Goal: Task Accomplishment & Management: Complete application form

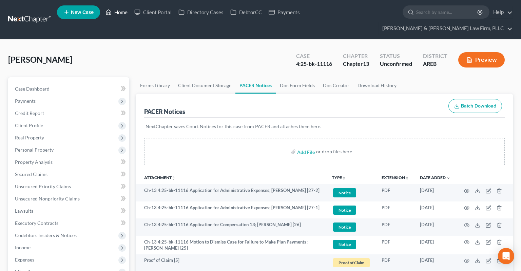
click at [115, 12] on link "Home" at bounding box center [116, 12] width 29 height 12
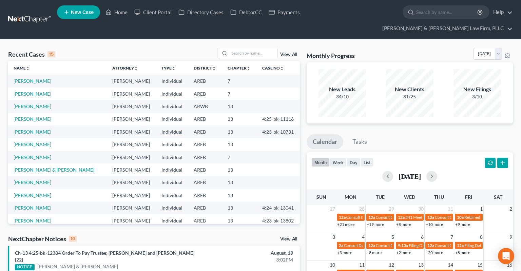
click at [251, 61] on th "Chapter unfold_more expand_more expand_less" at bounding box center [239, 68] width 35 height 14
click at [252, 48] on input "search" at bounding box center [254, 53] width 48 height 10
type input "[PERSON_NAME]"
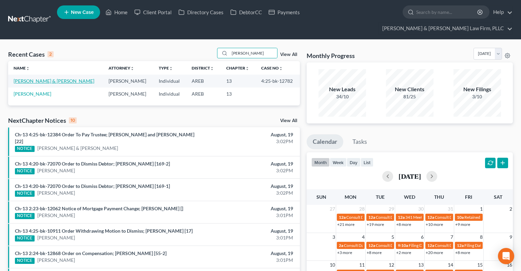
click at [44, 78] on link "[PERSON_NAME] & [PERSON_NAME]" at bounding box center [54, 81] width 81 height 6
select select "2"
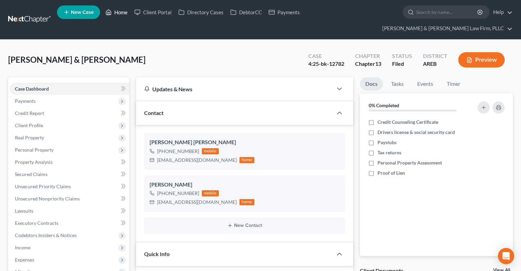
click at [120, 18] on link "Home" at bounding box center [116, 12] width 29 height 12
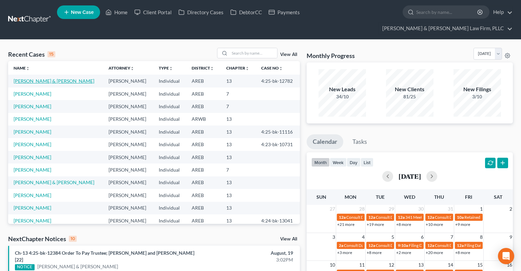
click at [67, 78] on link "[PERSON_NAME] & [PERSON_NAME]" at bounding box center [54, 81] width 81 height 6
select select "2"
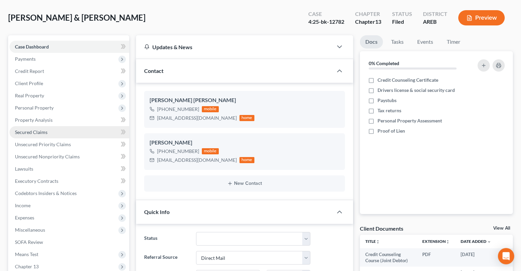
scroll to position [107, 0]
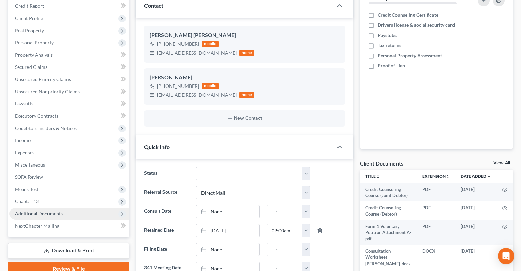
click at [75, 208] on span "Additional Documents" at bounding box center [70, 214] width 120 height 12
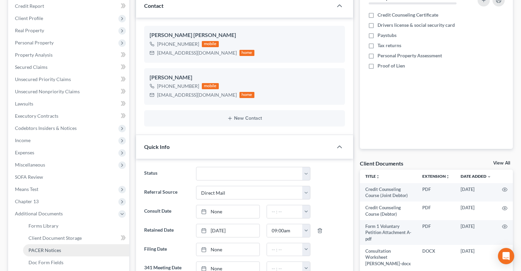
click at [59, 247] on span "PACER Notices" at bounding box center [45, 250] width 33 height 6
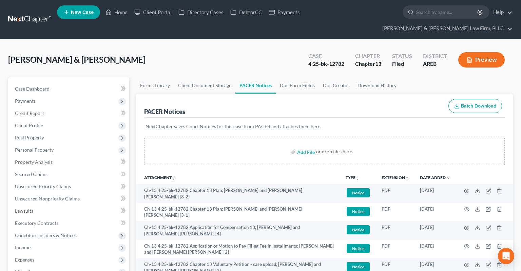
scroll to position [72, 0]
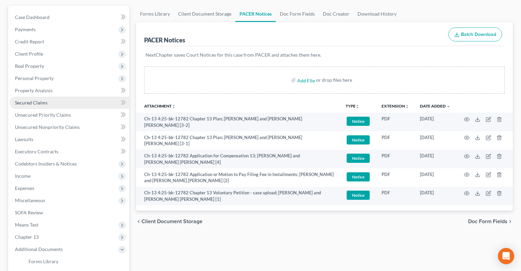
click at [62, 97] on link "Secured Claims" at bounding box center [70, 103] width 120 height 12
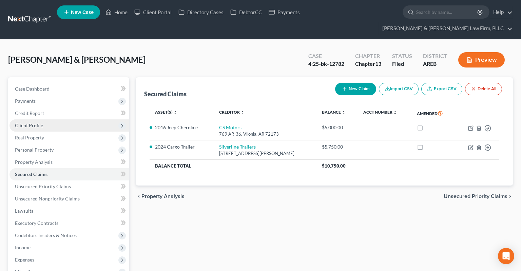
click at [74, 119] on span "Client Profile" at bounding box center [70, 125] width 120 height 12
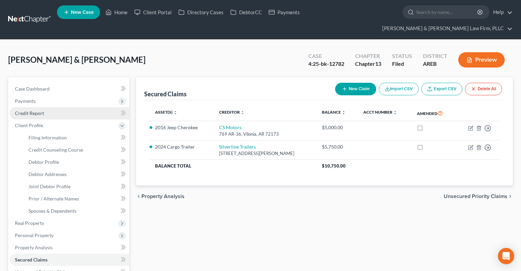
click at [77, 107] on link "Credit Report" at bounding box center [70, 113] width 120 height 12
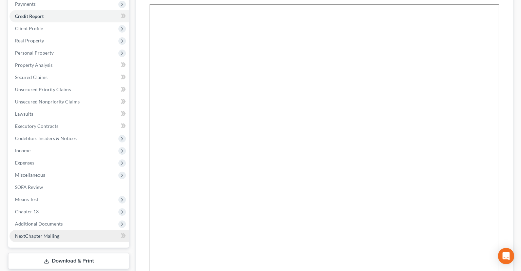
scroll to position [107, 0]
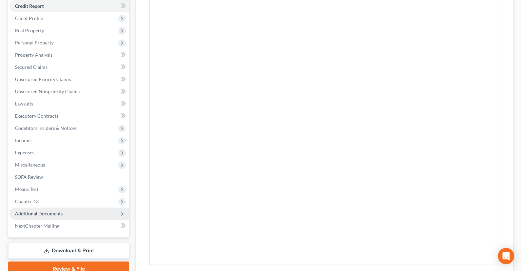
click at [53, 208] on span "Additional Documents" at bounding box center [70, 214] width 120 height 12
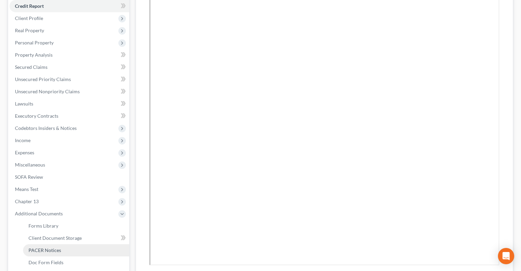
click at [51, 247] on span "PACER Notices" at bounding box center [45, 250] width 33 height 6
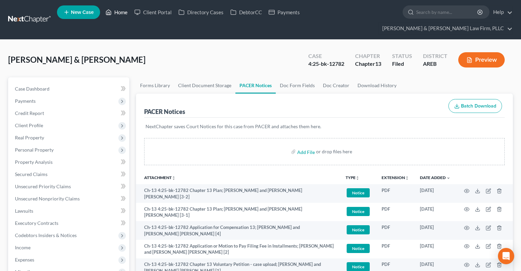
click at [115, 16] on link "Home" at bounding box center [116, 12] width 29 height 12
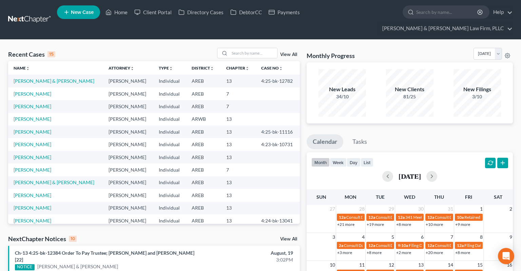
click at [125, 48] on div "Recent Cases 15 View All" at bounding box center [154, 54] width 292 height 13
click at [252, 48] on input "search" at bounding box center [254, 53] width 48 height 10
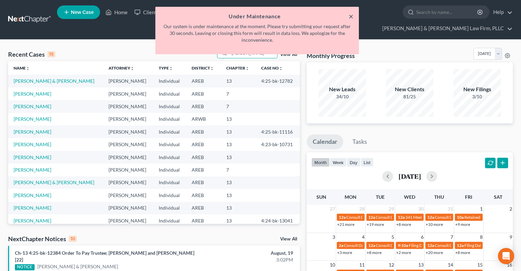
click at [351, 18] on button "×" at bounding box center [351, 16] width 5 height 8
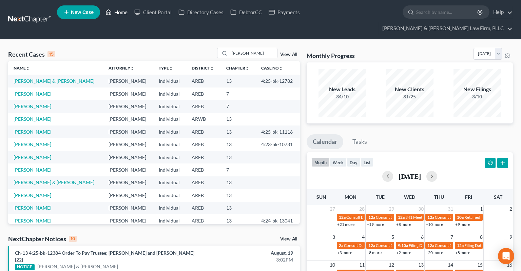
click at [121, 15] on link "Home" at bounding box center [116, 12] width 29 height 12
click at [249, 48] on input "[PERSON_NAME]" at bounding box center [254, 53] width 48 height 10
drag, startPoint x: 248, startPoint y: 40, endPoint x: 188, endPoint y: 43, distance: 59.8
click at [230, 48] on input "[PERSON_NAME]" at bounding box center [254, 53] width 48 height 10
type input "[PERSON_NAME]"
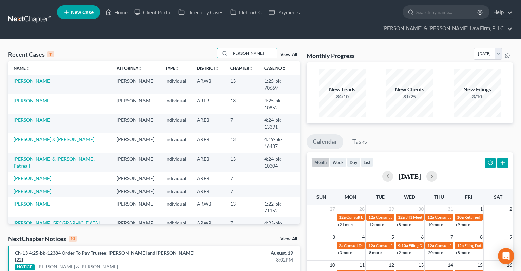
click at [30, 98] on link "[PERSON_NAME]" at bounding box center [33, 101] width 38 height 6
select select "1"
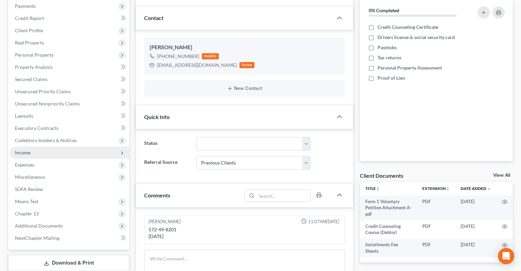
scroll to position [107, 0]
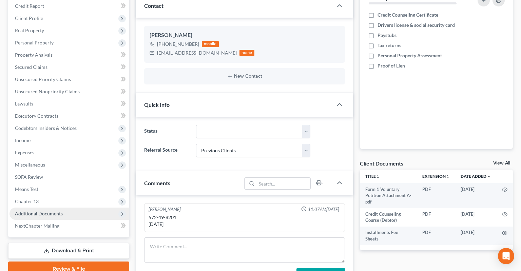
click at [75, 208] on span "Additional Documents" at bounding box center [70, 214] width 120 height 12
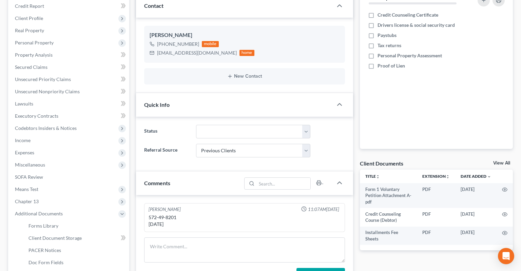
scroll to position [179, 0]
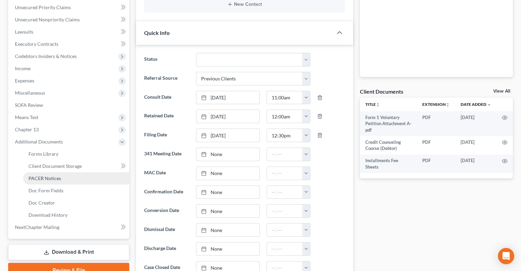
drag, startPoint x: 75, startPoint y: 163, endPoint x: 56, endPoint y: 166, distance: 19.0
click at [74, 172] on link "PACER Notices" at bounding box center [76, 178] width 106 height 12
click at [81, 172] on link "PACER Notices" at bounding box center [76, 178] width 106 height 12
click at [56, 176] on span "PACER Notices" at bounding box center [45, 179] width 33 height 6
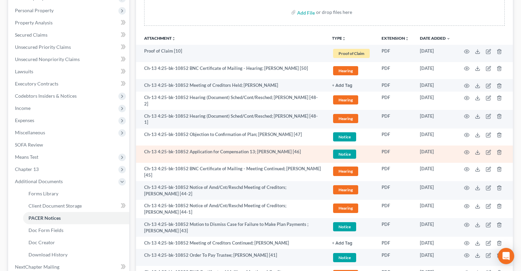
scroll to position [143, 0]
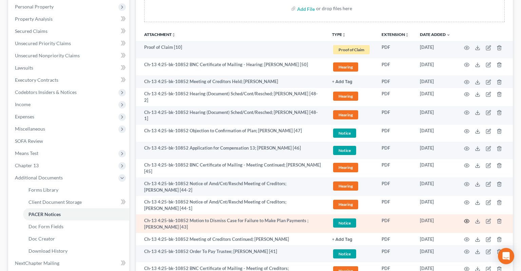
click at [467, 221] on circle "button" at bounding box center [466, 221] width 1 height 1
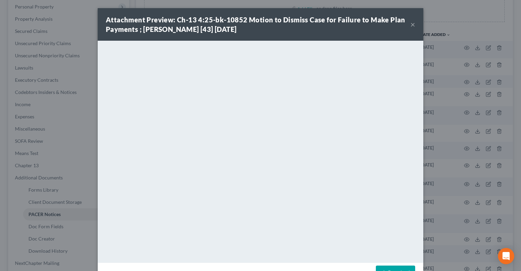
click at [413, 25] on button "×" at bounding box center [413, 24] width 5 height 8
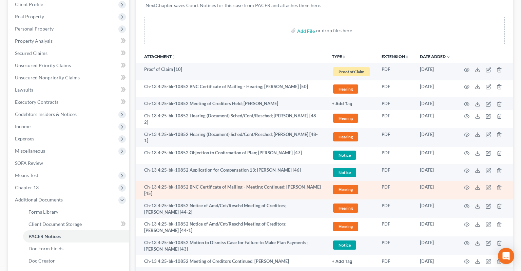
scroll to position [107, 0]
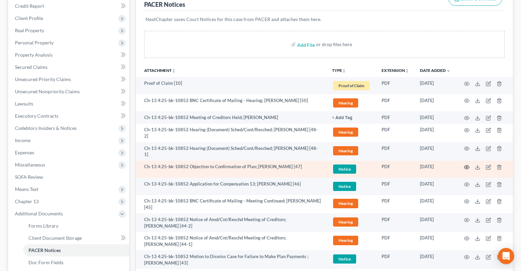
click at [465, 165] on icon "button" at bounding box center [466, 167] width 5 height 5
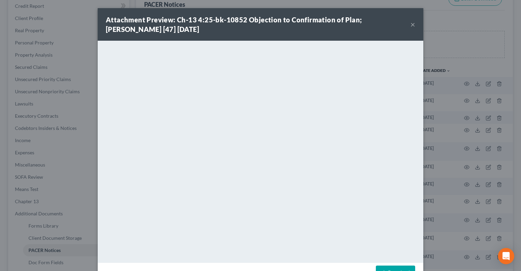
click at [411, 24] on button "×" at bounding box center [413, 24] width 5 height 8
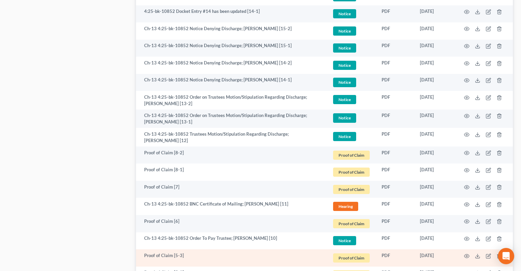
scroll to position [1075, 0]
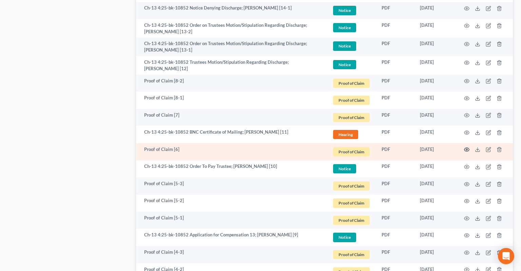
click at [468, 147] on icon "button" at bounding box center [466, 149] width 5 height 5
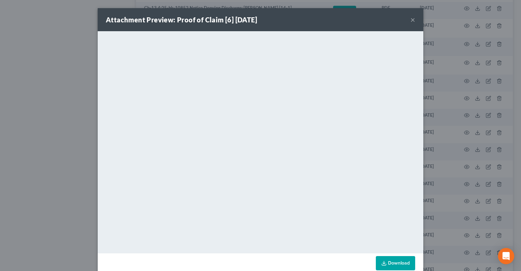
click at [412, 23] on button "×" at bounding box center [413, 20] width 5 height 8
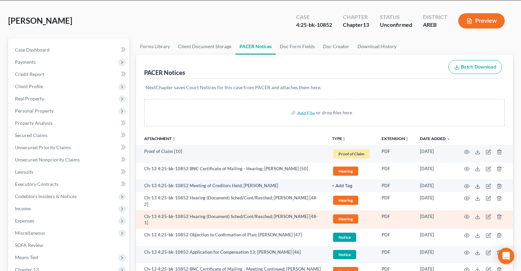
scroll to position [72, 0]
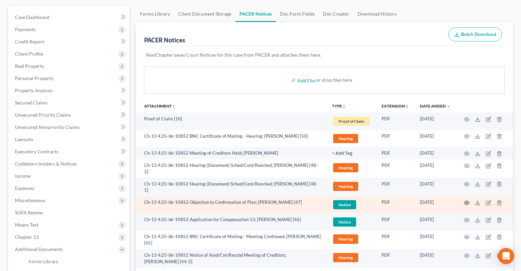
click at [468, 200] on icon "button" at bounding box center [466, 202] width 5 height 5
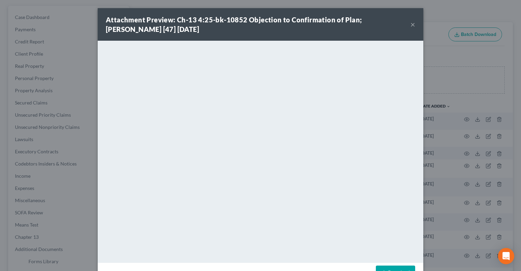
drag, startPoint x: 412, startPoint y: 26, endPoint x: 257, endPoint y: 1, distance: 156.8
click at [412, 25] on button "×" at bounding box center [413, 24] width 5 height 8
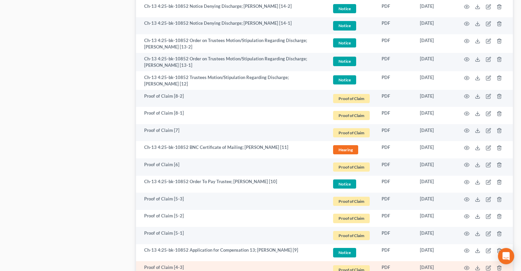
scroll to position [1075, 0]
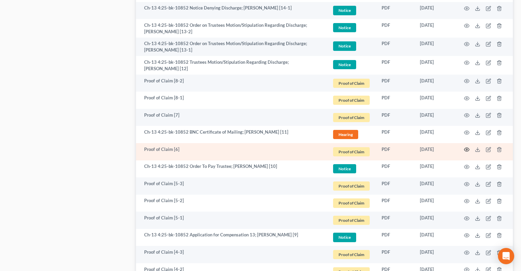
click at [466, 147] on icon "button" at bounding box center [466, 149] width 5 height 5
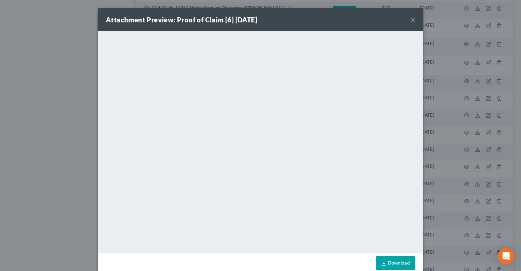
click at [413, 20] on button "×" at bounding box center [413, 20] width 5 height 8
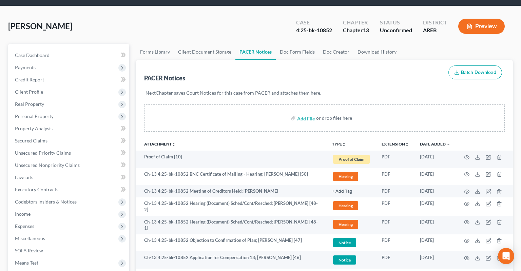
scroll to position [0, 0]
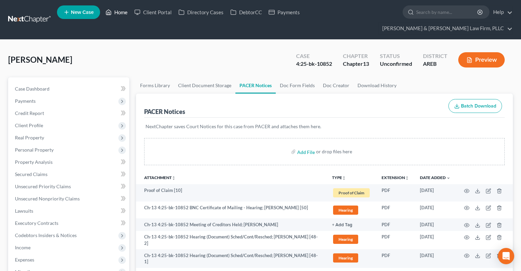
click at [120, 15] on link "Home" at bounding box center [116, 12] width 29 height 12
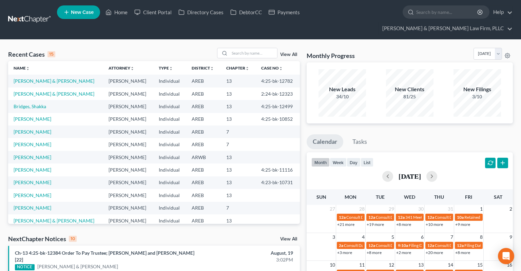
click at [88, 13] on span "New Case" at bounding box center [82, 12] width 23 height 5
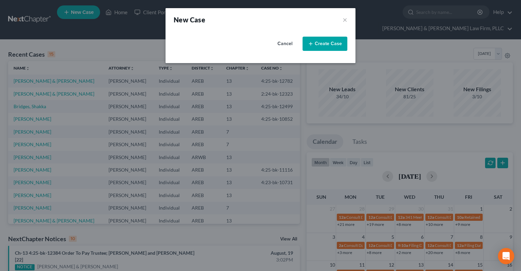
select select "5"
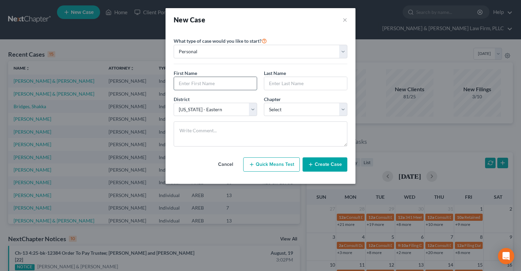
click at [202, 86] on input "text" at bounding box center [215, 83] width 83 height 13
type input "[PERSON_NAME]"
select select "0"
click option "7" at bounding box center [0, 0] width 0 height 0
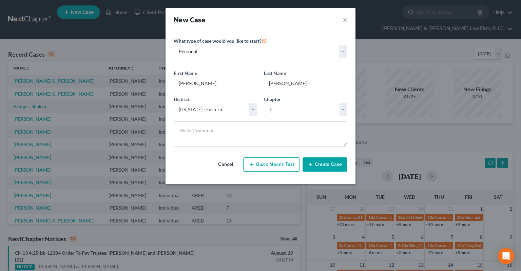
click at [321, 163] on button "Create Case" at bounding box center [325, 165] width 45 height 14
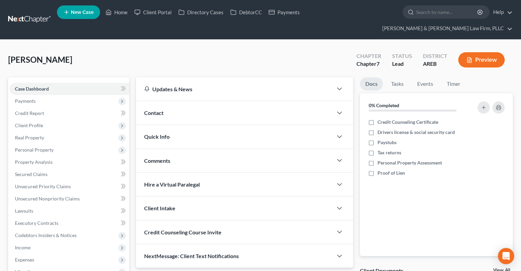
click at [182, 101] on div "Contact" at bounding box center [234, 112] width 197 height 23
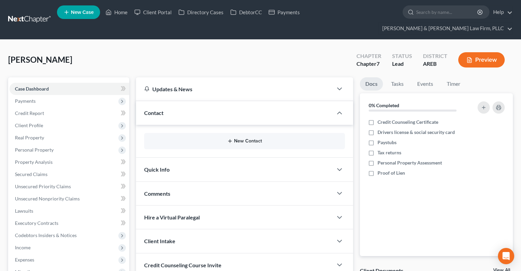
click at [240, 139] on button "New Contact" at bounding box center [245, 141] width 190 height 5
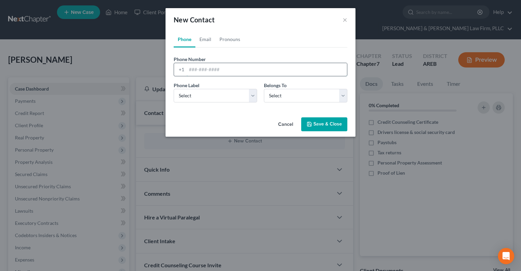
drag, startPoint x: 233, startPoint y: 70, endPoint x: 230, endPoint y: 75, distance: 5.9
click at [232, 68] on input "tel" at bounding box center [267, 69] width 161 height 13
paste input "[PHONE_NUMBER]"
type input "[PHONE_NUMBER]"
click at [174, 89] on select "Select Mobile Home Work Other" at bounding box center [216, 96] width 84 height 14
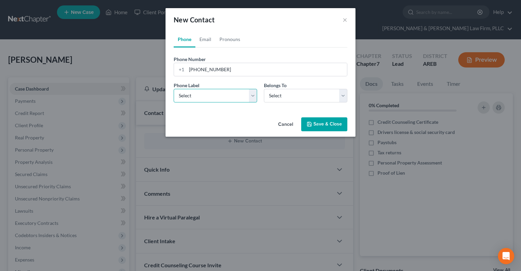
select select "0"
click option "Mobile" at bounding box center [0, 0] width 0 height 0
click at [264, 89] on select "Select Client Other" at bounding box center [306, 96] width 84 height 14
select select "0"
click option "Client" at bounding box center [0, 0] width 0 height 0
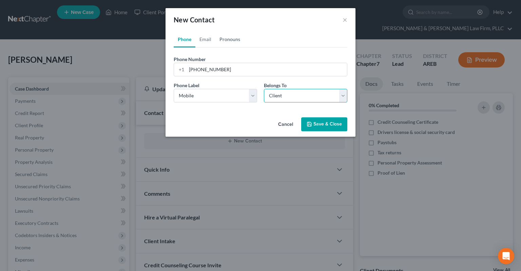
select select "0"
click at [201, 37] on link "Email" at bounding box center [206, 39] width 20 height 16
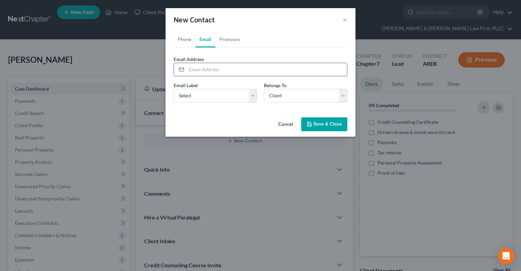
click at [219, 69] on input "email" at bounding box center [267, 69] width 161 height 13
click at [174, 89] on select "Select Home Work Other" at bounding box center [216, 96] width 84 height 14
select select "0"
click option "Home" at bounding box center [0, 0] width 0 height 0
drag, startPoint x: 207, startPoint y: 67, endPoint x: 221, endPoint y: 81, distance: 20.2
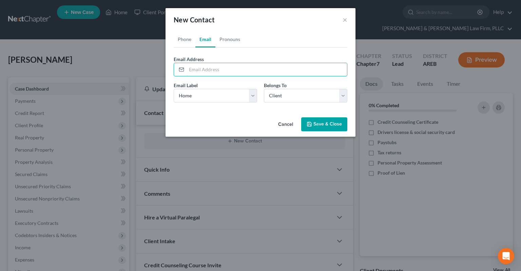
click at [207, 67] on input "email" at bounding box center [267, 69] width 161 height 13
type input "[EMAIL_ADDRESS][DOMAIN_NAME]"
click at [242, 42] on link "Pronouns" at bounding box center [230, 39] width 29 height 16
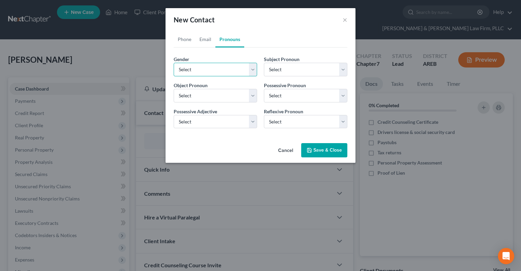
click at [174, 63] on select "Select [DEMOGRAPHIC_DATA] [DEMOGRAPHIC_DATA] [DEMOGRAPHIC_DATA] More Than One P…" at bounding box center [216, 70] width 84 height 14
select select "1"
click option "[DEMOGRAPHIC_DATA]" at bounding box center [0, 0] width 0 height 0
select select "1"
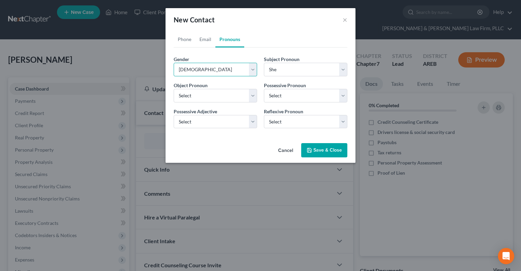
select select "1"
drag, startPoint x: 309, startPoint y: 144, endPoint x: 309, endPoint y: 149, distance: 4.8
click at [309, 145] on button "Save & Close" at bounding box center [324, 150] width 46 height 14
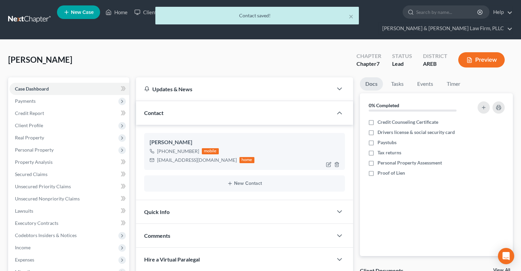
drag, startPoint x: 234, startPoint y: 195, endPoint x: 290, endPoint y: 118, distance: 95.4
click at [234, 200] on div "Quick Info" at bounding box center [234, 211] width 197 height 23
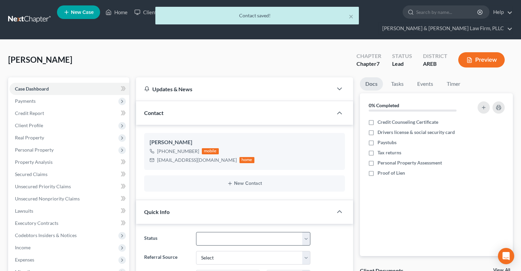
scroll to position [107, 0]
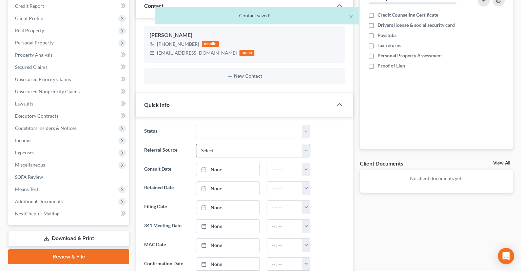
drag, startPoint x: 242, startPoint y: 112, endPoint x: 241, endPoint y: 137, distance: 25.1
click at [243, 117] on div "Status Awaiting 341 Chapter 7 - Attended Meeting Confirmed Discharged Dismissed…" at bounding box center [244, 239] width 217 height 244
click at [196, 125] on select "Awaiting 341 Chapter 7 - Attended Meeting Confirmed Discharged Dismissed New Co…" at bounding box center [253, 132] width 114 height 14
select select "5"
click option "New Consult" at bounding box center [0, 0] width 0 height 0
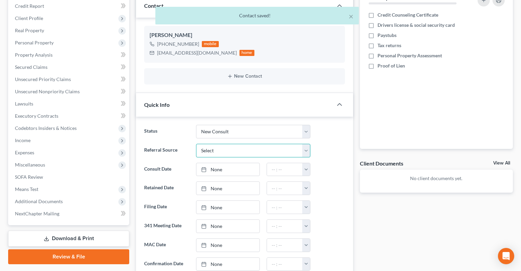
click at [196, 144] on select "Select Word Of Mouth Previous Clients Direct Mail Website Google Search Modern …" at bounding box center [253, 151] width 114 height 14
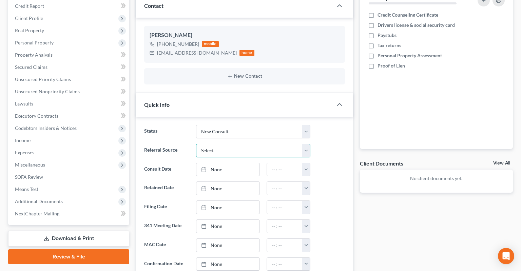
select select "4"
click option "Google Search" at bounding box center [0, 0] width 0 height 0
click at [235, 163] on link "None" at bounding box center [228, 169] width 63 height 13
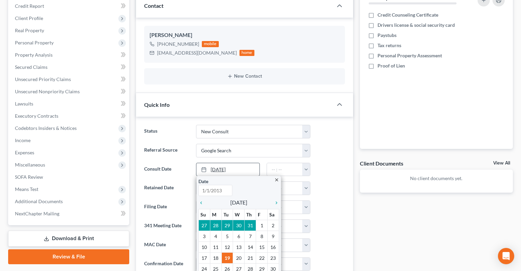
type input "[DATE]"
click at [302, 163] on input "text" at bounding box center [285, 169] width 36 height 13
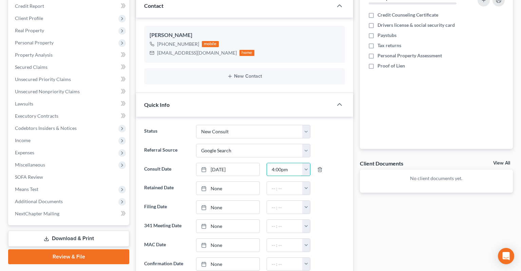
type input "4:00pm"
click at [354, 184] on div "Updates & News × [US_STATE] Eastern District Notes: Take a look at NextChapter'…" at bounding box center [245, 225] width 224 height 510
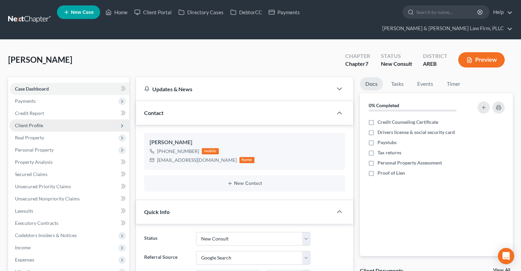
click at [49, 119] on span "Client Profile" at bounding box center [70, 125] width 120 height 12
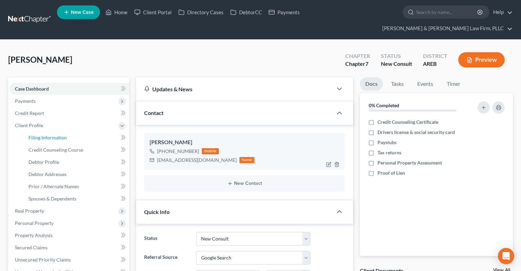
drag, startPoint x: 55, startPoint y: 123, endPoint x: 292, endPoint y: 139, distance: 237.5
click at [56, 135] on span "Filing Information" at bounding box center [48, 138] width 38 height 6
select select "1"
select select "0"
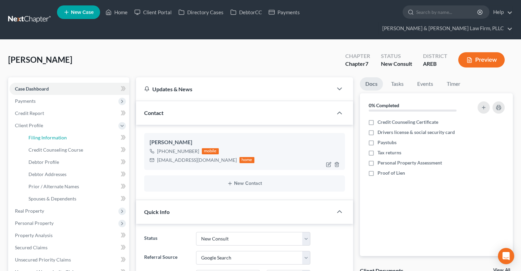
select select "5"
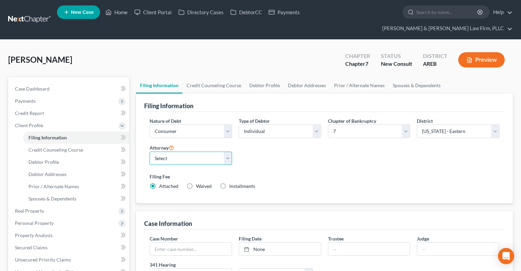
click at [150, 152] on select "Select [PERSON_NAME] - AREB [PERSON_NAME] - ARWB [PERSON_NAME] - AREB [PERSON_N…" at bounding box center [191, 159] width 82 height 14
select select "2"
click option "[PERSON_NAME] - AREB" at bounding box center [0, 0] width 0 height 0
drag, startPoint x: 346, startPoint y: 154, endPoint x: 354, endPoint y: 151, distance: 8.2
click at [350, 153] on div "Nature of Debt Select Business Consumer Other Nature of Business Select Clearin…" at bounding box center [324, 156] width 357 height 78
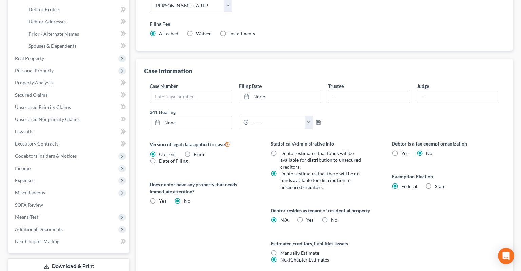
scroll to position [179, 0]
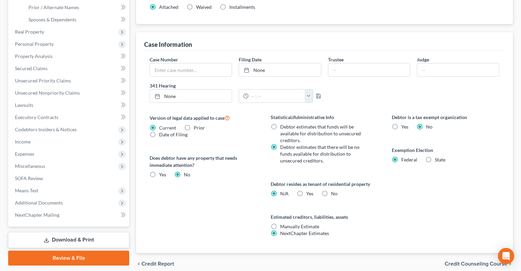
click at [307, 190] on label "Yes Yes" at bounding box center [310, 193] width 7 height 7
click at [309, 190] on input "Yes Yes" at bounding box center [311, 192] width 4 height 4
radio input "true"
radio input "false"
click at [390, 185] on div "Certification by a Debtor Who Resides as a Tenant of Residential Property × Lan…" at bounding box center [260, 135] width 521 height 271
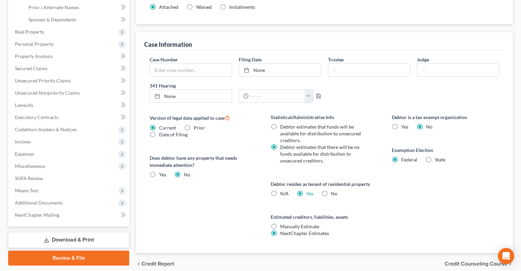
scroll to position [0, 0]
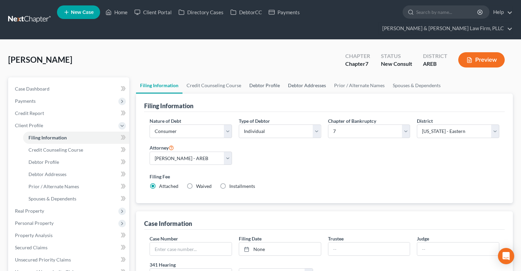
click at [275, 77] on link "Debtor Profile" at bounding box center [264, 85] width 39 height 16
select select "0"
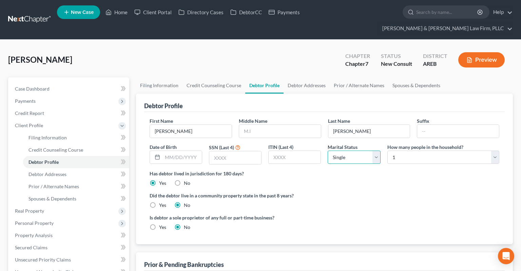
click at [328, 151] on select "Select Single Married Separated Divorced Widowed" at bounding box center [354, 158] width 53 height 14
click option "Single" at bounding box center [0, 0] width 0 height 0
click at [388, 151] on select "Select 1 2 3 4 5 6 7 8 9 10 11 12 13 14 15 16 17 18 19 20" at bounding box center [444, 158] width 112 height 14
click at [310, 192] on div "Did the debtor live in a community property state in the past 8 years? Yes No" at bounding box center [325, 200] width 350 height 17
click at [322, 77] on link "Debtor Addresses" at bounding box center [307, 85] width 46 height 16
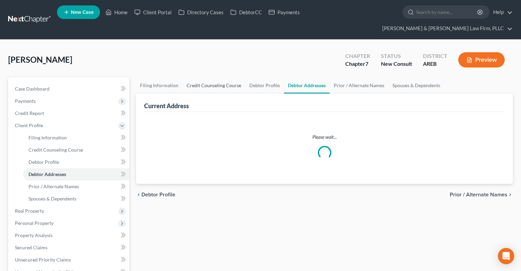
select select "0"
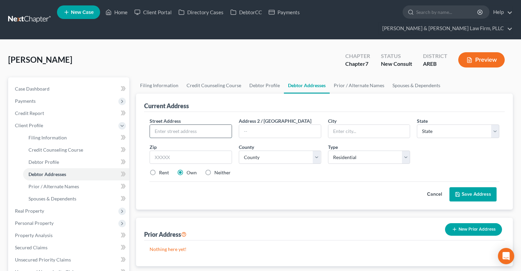
click at [184, 125] on input "text" at bounding box center [191, 131] width 82 height 13
type input "30 Quail Run Cir"
type input "Apt 3"
type input "72210"
type input "Little Rock"
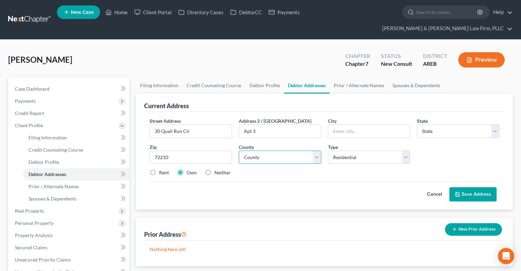
select select "2"
click at [239, 151] on select "County [US_STATE][GEOGRAPHIC_DATA] [GEOGRAPHIC_DATA] [GEOGRAPHIC_DATA] [GEOGRAP…" at bounding box center [280, 158] width 82 height 14
select select "59"
click option "[GEOGRAPHIC_DATA]" at bounding box center [0, 0] width 0 height 0
click at [159, 169] on label "Rent" at bounding box center [164, 172] width 10 height 7
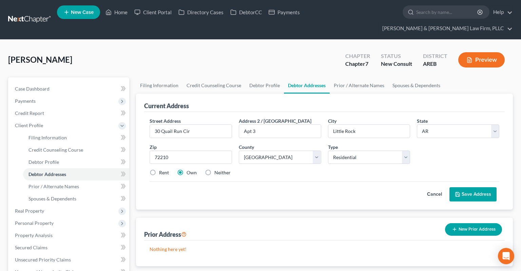
click at [162, 169] on input "Rent" at bounding box center [164, 171] width 4 height 4
radio input "true"
click at [482, 187] on button "Save Address" at bounding box center [473, 194] width 47 height 14
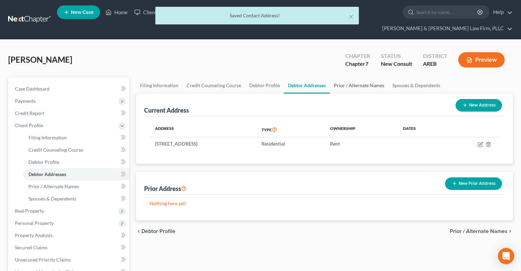
drag, startPoint x: 369, startPoint y: 69, endPoint x: 320, endPoint y: 90, distance: 53.2
click at [369, 77] on link "Prior / Alternate Names" at bounding box center [359, 85] width 59 height 16
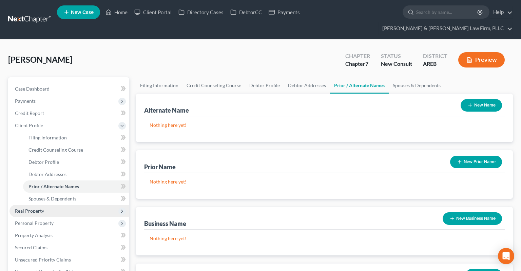
click at [67, 205] on span "Real Property" at bounding box center [70, 211] width 120 height 12
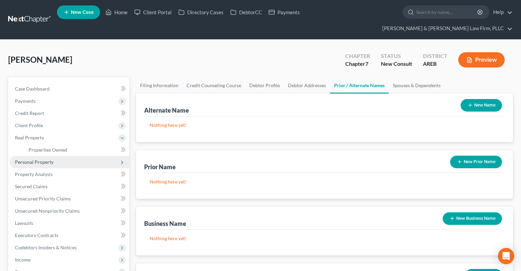
click at [72, 156] on span "Personal Property" at bounding box center [70, 162] width 120 height 12
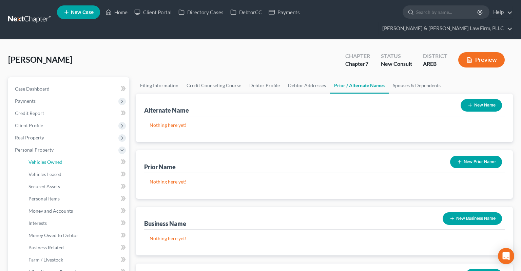
click at [71, 156] on link "Vehicles Owned" at bounding box center [76, 162] width 106 height 12
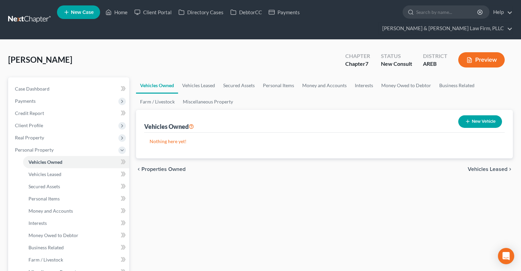
drag, startPoint x: 482, startPoint y: 98, endPoint x: 477, endPoint y: 106, distance: 9.3
click at [482, 110] on div "Vehicles Owned New Vehicle" at bounding box center [324, 121] width 361 height 23
drag, startPoint x: 477, startPoint y: 106, endPoint x: 316, endPoint y: 134, distance: 164.0
click at [477, 115] on button "New Vehicle" at bounding box center [481, 121] width 44 height 13
select select "0"
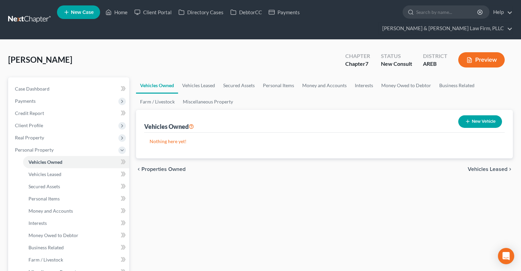
select select "0"
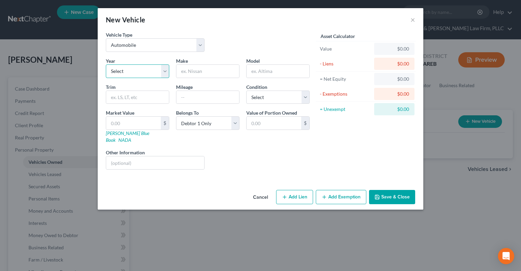
click at [106, 65] on select "Select 2026 2025 2024 2023 2022 2021 2020 2019 2018 2017 2016 2015 2014 2013 20…" at bounding box center [137, 72] width 63 height 14
select select "7"
click option "2019" at bounding box center [0, 0] width 0 height 0
click at [200, 76] on div "Year Select 2026 2025 2024 2023 2022 2021 2020 2019 2018 2017 2016 2015 2014 20…" at bounding box center [208, 116] width 211 height 118
click at [201, 71] on input "text" at bounding box center [208, 71] width 63 height 13
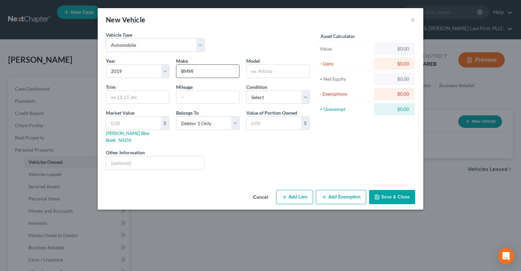
type input "BMW"
type input "X3"
click at [211, 95] on input "text" at bounding box center [208, 97] width 63 height 13
type input "80000"
click at [246, 91] on select "Select Excellent Very Good Good Fair Poor" at bounding box center [277, 98] width 63 height 14
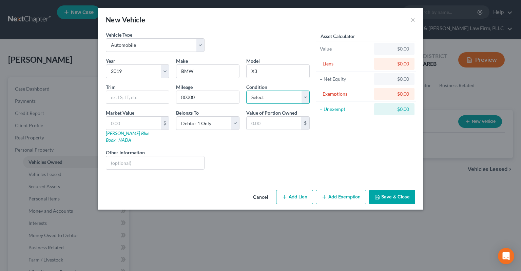
select select "2"
click option "Good" at bounding box center [0, 0] width 0 height 0
click at [143, 125] on input "text" at bounding box center [133, 123] width 55 height 13
paste input "$20,545"
type input "20,545"
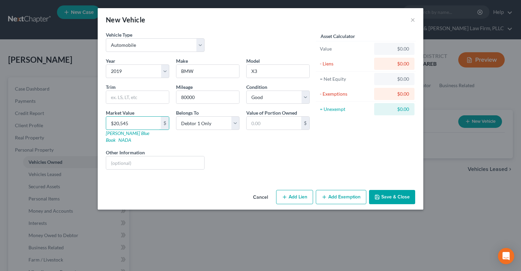
type input "20,545.00"
type input "20,545"
drag, startPoint x: 237, startPoint y: 145, endPoint x: 264, endPoint y: 146, distance: 27.2
click at [237, 149] on div "Liens Select" at bounding box center [261, 159] width 106 height 21
click at [176, 116] on select "Select Debtor 1 Only Debtor 2 Only Debtor 1 And Debtor 2 Only At Least One Of T…" at bounding box center [207, 123] width 63 height 14
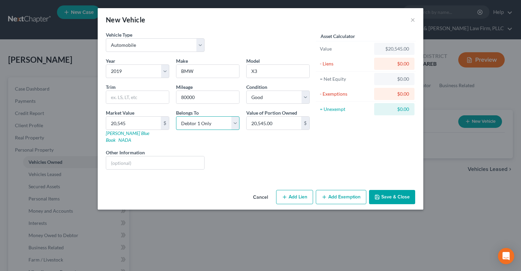
select select "3"
click option "At Least One Of The Debtors And Another" at bounding box center [0, 0] width 0 height 0
click at [286, 125] on input "20,545.00" at bounding box center [274, 123] width 55 height 13
paste input "10,272.5"
type input "10,272.5"
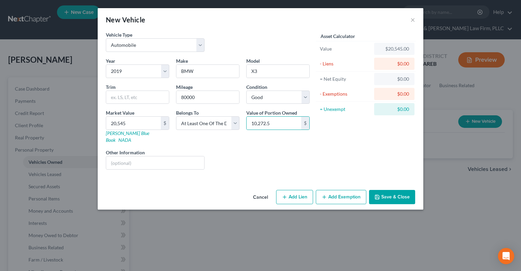
click at [344, 148] on div "Asset Calculator Value $20,545.00 - Liens $0.00 = Net Equity $0.00 - Exemptions…" at bounding box center [366, 103] width 106 height 144
click at [286, 195] on icon "button" at bounding box center [284, 197] width 5 height 5
select select "3"
select select "0"
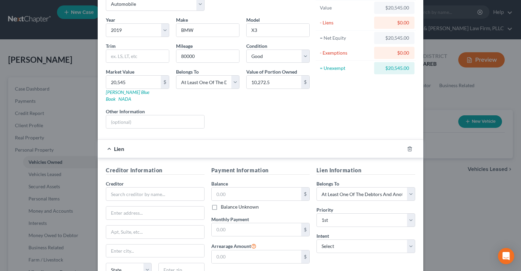
scroll to position [68, 0]
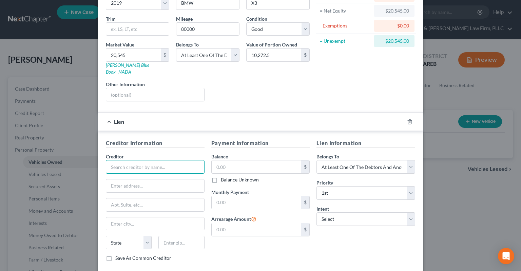
click at [154, 160] on input "text" at bounding box center [155, 167] width 99 height 14
type input "Santander"
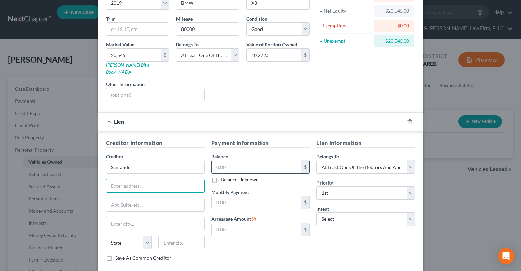
click at [231, 161] on input "text" at bounding box center [257, 167] width 90 height 13
type input "25,130"
click at [245, 196] on input "text" at bounding box center [257, 202] width 90 height 13
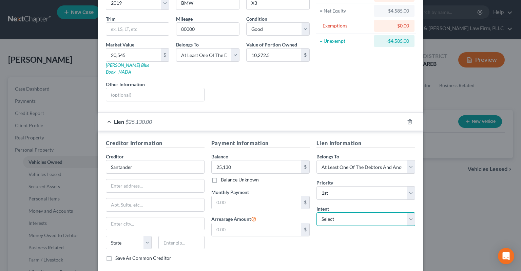
click at [317, 213] on select "Select Surrender Redeem Reaffirm Avoid Other" at bounding box center [366, 220] width 99 height 14
select select "2"
click option "Reaffirm" at bounding box center [0, 0] width 0 height 0
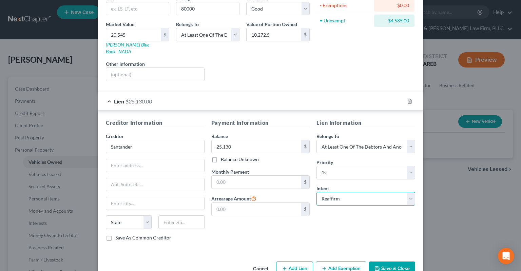
scroll to position [98, 0]
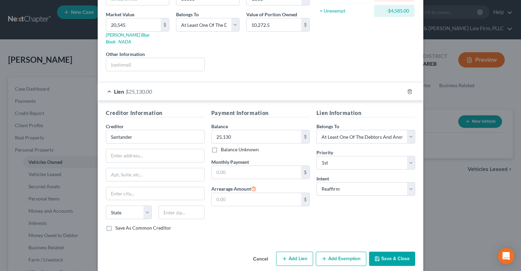
click at [385, 252] on button "Save & Close" at bounding box center [392, 259] width 46 height 14
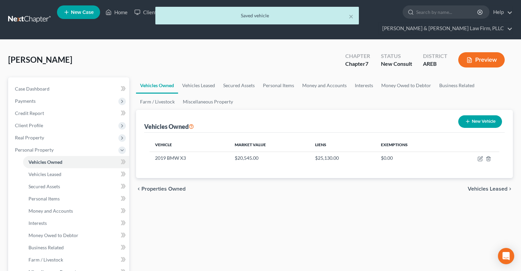
click at [473, 115] on button "New Vehicle" at bounding box center [481, 121] width 44 height 13
select select "0"
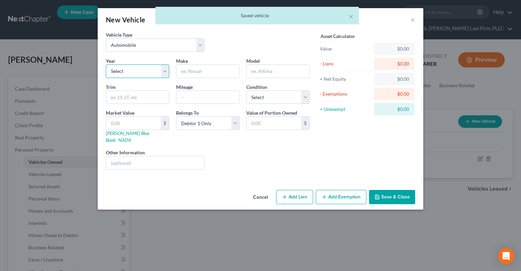
click at [106, 65] on select "Select 2026 2025 2024 2023 2022 2021 2020 2019 2018 2017 2016 2015 2014 2013 20…" at bounding box center [137, 72] width 63 height 14
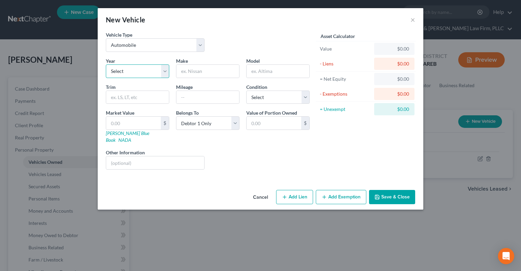
select select "23"
click option "2003" at bounding box center [0, 0] width 0 height 0
click at [208, 73] on input "text" at bounding box center [208, 71] width 63 height 13
type input "Chevrolet"
type input "Tracker"
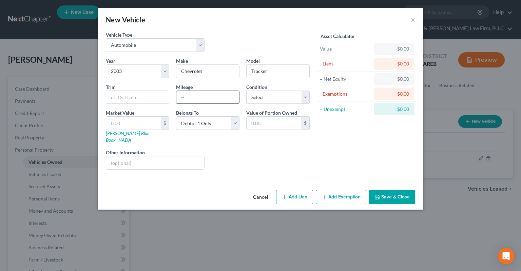
click at [206, 93] on input "text" at bounding box center [208, 97] width 63 height 13
type input "300,000"
click at [246, 91] on select "Select Excellent Very Good Good Fair Poor" at bounding box center [277, 98] width 63 height 14
select select "4"
click option "Poor" at bounding box center [0, 0] width 0 height 0
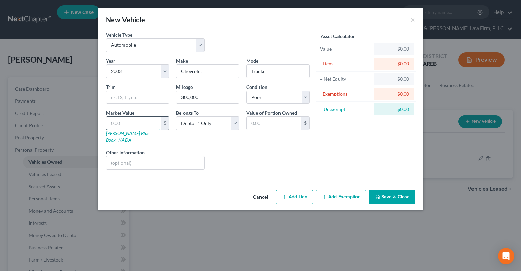
click at [144, 122] on input "text" at bounding box center [133, 123] width 55 height 13
click at [124, 124] on input "text" at bounding box center [133, 123] width 55 height 13
type input "9"
type input "9.00"
type input "90"
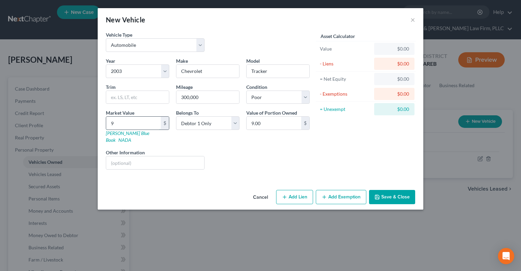
type input "90.00"
type input "900"
type input "900.00"
type input "900"
drag, startPoint x: 245, startPoint y: 157, endPoint x: 241, endPoint y: 160, distance: 5.4
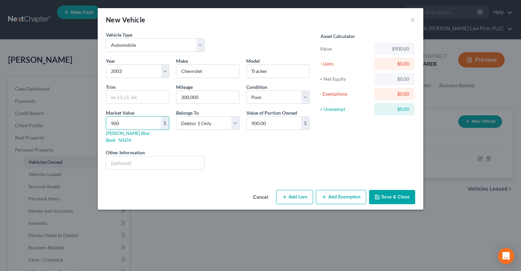
click at [245, 158] on div "Liens Select" at bounding box center [261, 159] width 106 height 21
click at [400, 190] on button "Save & Close" at bounding box center [392, 197] width 46 height 14
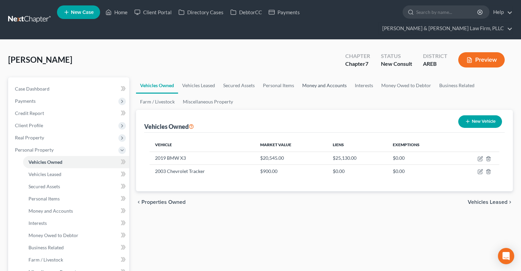
click at [336, 77] on link "Money and Accounts" at bounding box center [324, 85] width 53 height 16
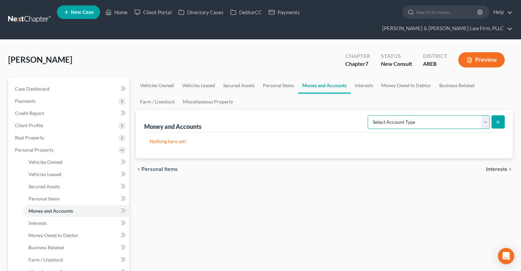
click at [368, 115] on select "Select Account Type Brokerage Cash on Hand Certificates of Deposit Checking Acc…" at bounding box center [429, 122] width 122 height 14
click at [372, 77] on link "Interests" at bounding box center [364, 85] width 26 height 16
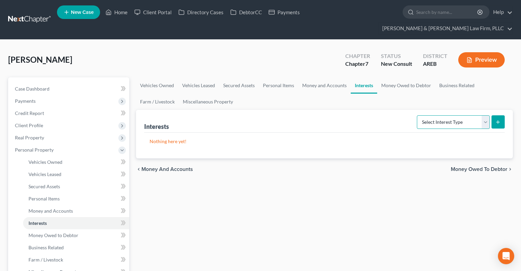
click at [417, 115] on select "Select Interest Type 401K Annuity Bond Education IRA Government Bond Government…" at bounding box center [453, 122] width 73 height 14
select select "pension_plan"
click option "Pension Plan" at bounding box center [0, 0] width 0 height 0
click at [496, 119] on icon "submit" at bounding box center [498, 121] width 5 height 5
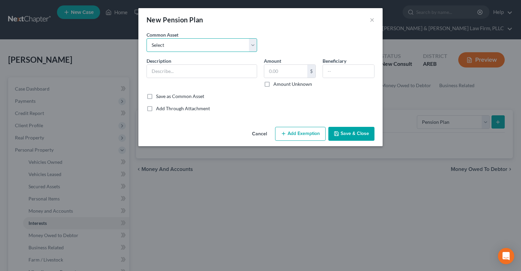
click at [147, 38] on select "Select Pension" at bounding box center [202, 45] width 111 height 14
select select "0"
click option "Pension" at bounding box center [0, 0] width 0 height 0
type input "Pension"
click at [281, 78] on div "Amount $ Amount Unknown" at bounding box center [290, 72] width 59 height 30
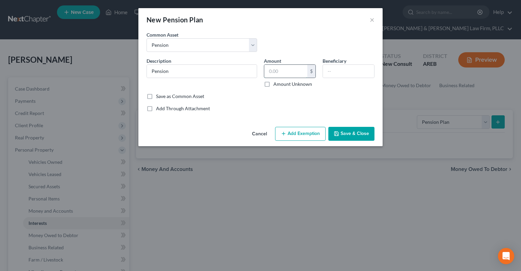
click at [293, 71] on input "text" at bounding box center [285, 71] width 43 height 13
type input "20,000"
drag, startPoint x: 298, startPoint y: 52, endPoint x: 305, endPoint y: 51, distance: 6.5
click at [300, 52] on div "Common Asset Select Pension" at bounding box center [260, 44] width 235 height 26
click at [305, 133] on button "Add Exemption" at bounding box center [300, 134] width 51 height 14
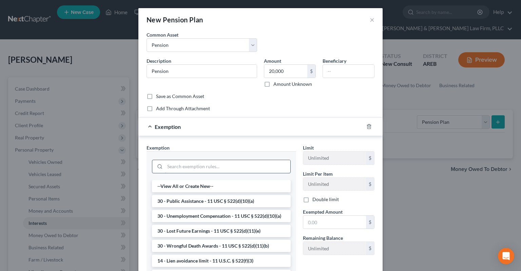
click at [186, 170] on input "search" at bounding box center [228, 166] width 126 height 13
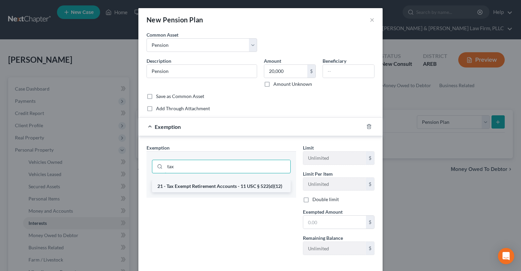
type input "tax"
click at [189, 187] on li "21 - Tax Exempt Retirement Accounts - 11 USC § 522(d)(12)" at bounding box center [221, 186] width 139 height 12
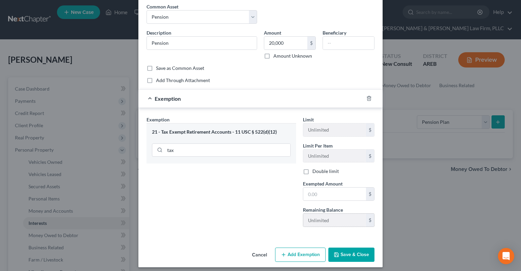
scroll to position [31, 0]
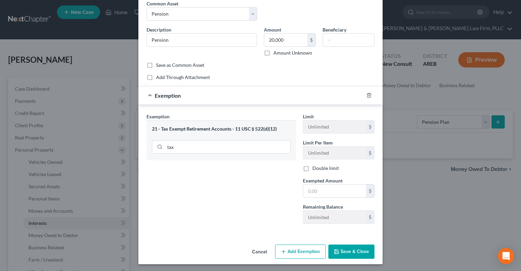
click at [348, 252] on button "Save & Close" at bounding box center [352, 252] width 46 height 14
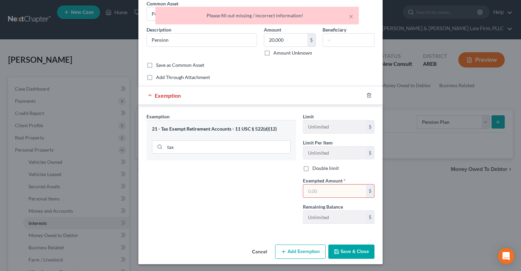
scroll to position [0, 0]
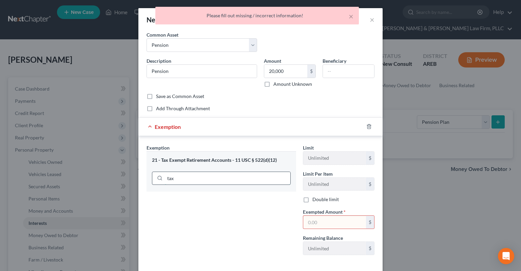
click at [270, 177] on input "tax" at bounding box center [228, 178] width 126 height 13
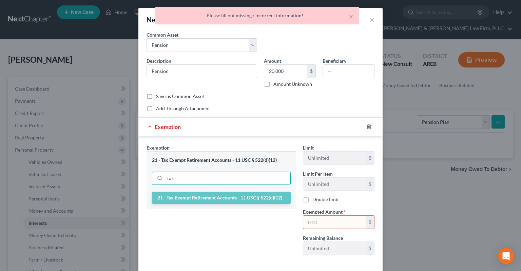
drag, startPoint x: 253, startPoint y: 195, endPoint x: 288, endPoint y: 200, distance: 35.1
click at [253, 195] on li "21 - Tax Exempt Retirement Accounts - 11 USC § 522(d)(12)" at bounding box center [221, 198] width 139 height 12
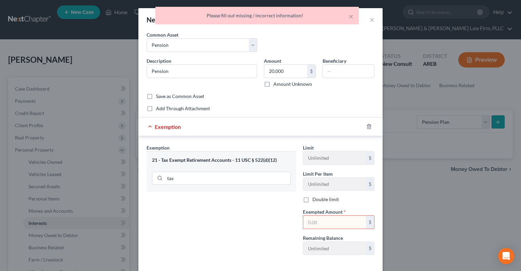
click at [240, 183] on input "tax" at bounding box center [228, 178] width 126 height 13
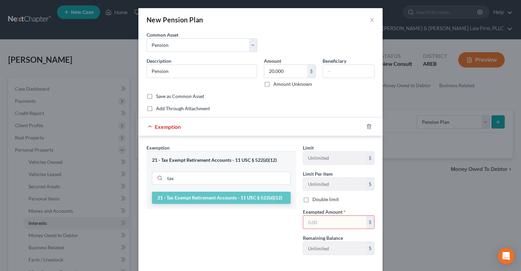
click at [316, 213] on span "Exempted Amount" at bounding box center [323, 212] width 40 height 6
click at [317, 222] on input "text" at bounding box center [334, 222] width 63 height 13
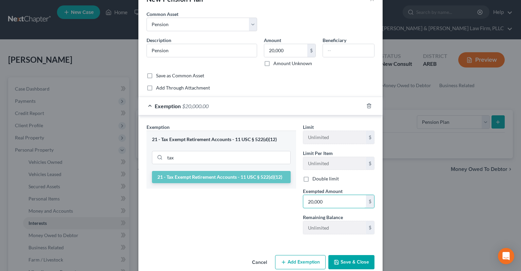
scroll to position [31, 0]
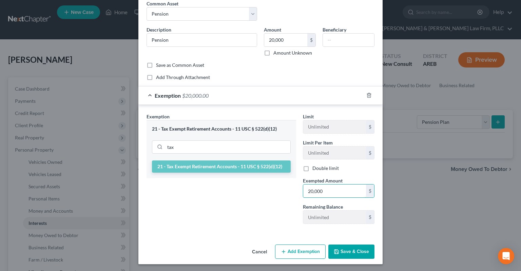
type input "20,000"
click at [353, 255] on button "Save & Close" at bounding box center [352, 252] width 46 height 14
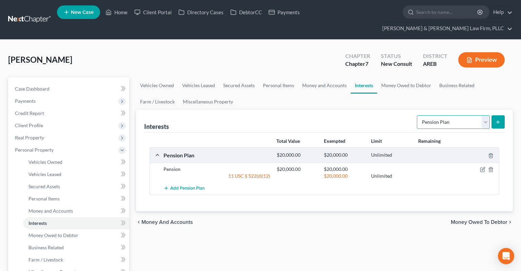
click at [417, 115] on select "Select Interest Type 401K Annuity Bond Education IRA Government Bond Government…" at bounding box center [453, 122] width 73 height 14
click at [328, 77] on link "Money and Accounts" at bounding box center [324, 85] width 53 height 16
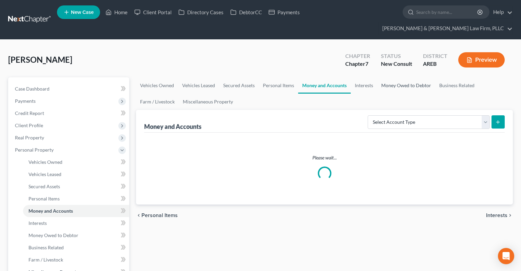
click at [401, 77] on link "Money Owed to Debtor" at bounding box center [407, 85] width 58 height 16
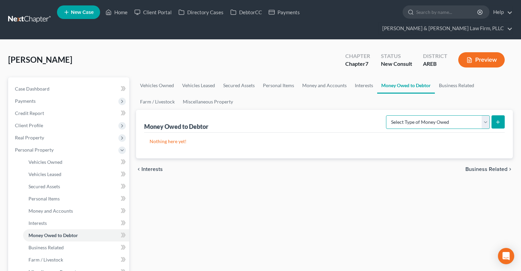
click at [386, 115] on select "Select Type of Money Owed Accounts Receivable Alimony Child Support Claims Agai…" at bounding box center [438, 122] width 104 height 14
select select "trusts"
click option "Trusts" at bounding box center [0, 0] width 0 height 0
drag, startPoint x: 499, startPoint y: 113, endPoint x: 341, endPoint y: 78, distance: 161.8
click at [500, 115] on button "submit" at bounding box center [498, 121] width 13 height 13
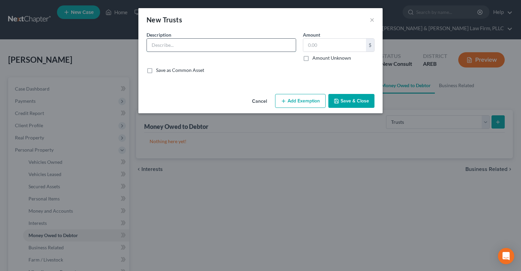
click at [216, 48] on input "text" at bounding box center [221, 45] width 149 height 13
type input "M"
type input "Beneficiary of mother's trust"
click at [350, 99] on button "Save & Close" at bounding box center [352, 101] width 46 height 14
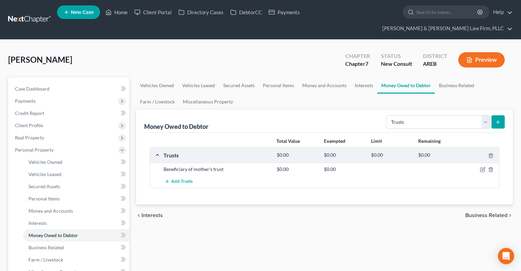
click at [223, 205] on div "chevron_left Interests Business Related chevron_right" at bounding box center [324, 216] width 377 height 22
drag, startPoint x: 228, startPoint y: 207, endPoint x: 233, endPoint y: 207, distance: 4.8
click at [229, 207] on div "chevron_left Interests Business Related chevron_right" at bounding box center [324, 216] width 377 height 22
drag, startPoint x: 286, startPoint y: 242, endPoint x: 297, endPoint y: 239, distance: 11.6
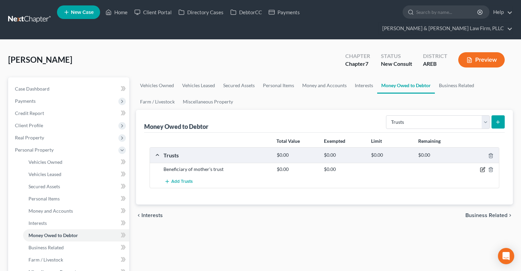
click at [480, 166] on div at bounding box center [481, 169] width 38 height 7
drag, startPoint x: 482, startPoint y: 158, endPoint x: 419, endPoint y: 158, distance: 63.5
click at [482, 167] on icon "button" at bounding box center [482, 169] width 5 height 5
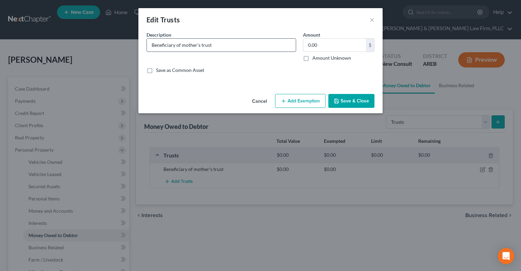
click at [252, 47] on input "Beneficiary of mother's trust" at bounding box center [221, 45] width 149 height 13
type input "Beneficiary of mother's trust, no money in it"
click at [345, 101] on button "Save & Close" at bounding box center [352, 101] width 46 height 14
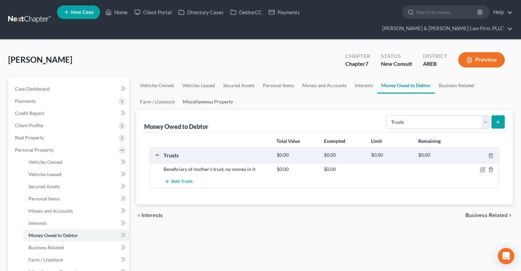
click at [214, 94] on link "Miscellaneous Property" at bounding box center [208, 102] width 58 height 16
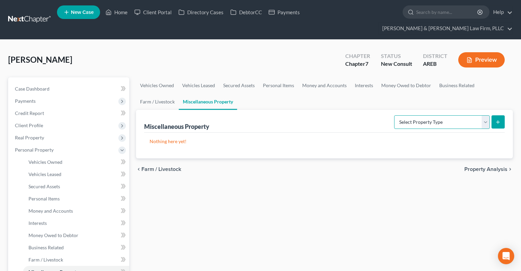
click at [394, 115] on select "Select Property Type Assigned for Creditor Benefit [DATE] Holding for Another N…" at bounding box center [442, 122] width 96 height 14
click at [395, 115] on select "Select Property Type Assigned for Creditor Benefit [DATE] Holding for Another N…" at bounding box center [442, 122] width 96 height 14
click at [404, 77] on link "Money Owed to Debtor" at bounding box center [407, 85] width 58 height 16
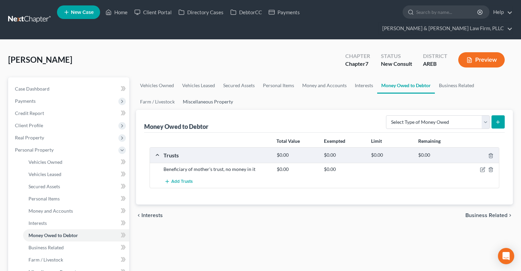
click at [219, 94] on link "Miscellaneous Property" at bounding box center [208, 102] width 58 height 16
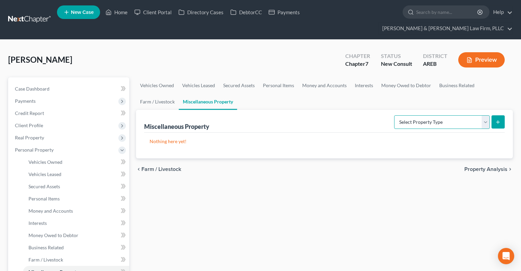
click at [394, 115] on select "Select Property Type Assigned for Creditor Benefit [DATE] Holding for Another N…" at bounding box center [442, 122] width 96 height 14
drag, startPoint x: 265, startPoint y: 162, endPoint x: 263, endPoint y: 167, distance: 5.8
click at [265, 163] on div "chevron_left Farm / Livestock Property Analysis chevron_right" at bounding box center [324, 170] width 377 height 22
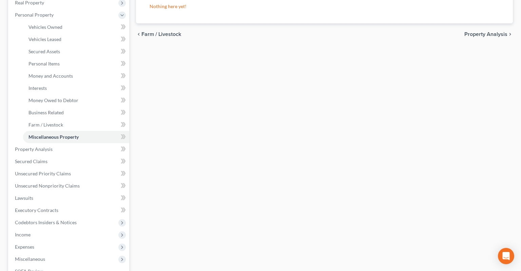
scroll to position [143, 0]
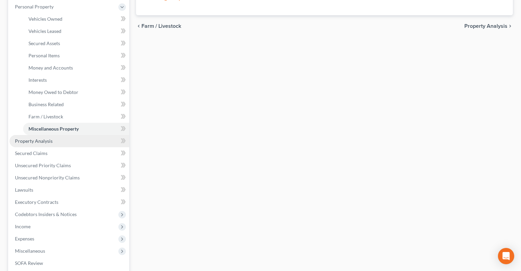
click at [80, 135] on link "Property Analysis" at bounding box center [70, 141] width 120 height 12
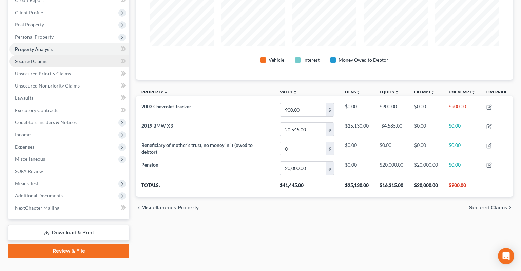
click at [67, 55] on link "Secured Claims" at bounding box center [70, 61] width 120 height 12
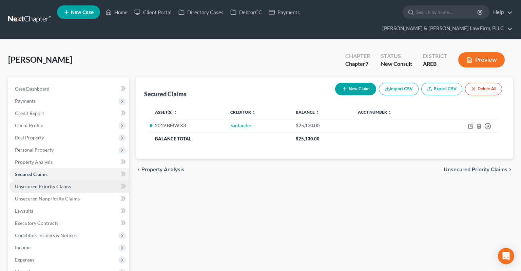
click at [85, 181] on link "Unsecured Priority Claims" at bounding box center [70, 187] width 120 height 12
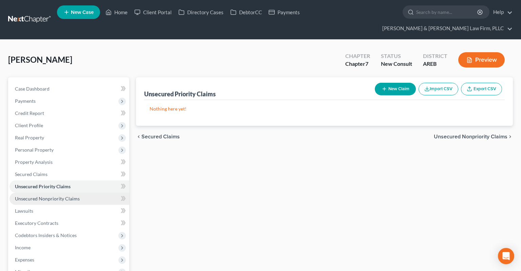
click at [88, 193] on link "Unsecured Nonpriority Claims" at bounding box center [70, 199] width 120 height 12
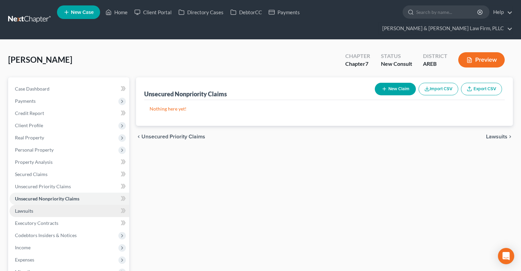
click at [76, 205] on link "Lawsuits" at bounding box center [70, 211] width 120 height 12
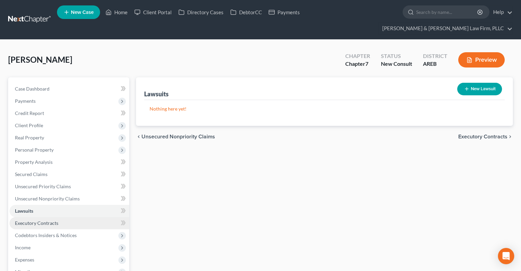
click at [70, 217] on link "Executory Contracts" at bounding box center [70, 223] width 120 height 12
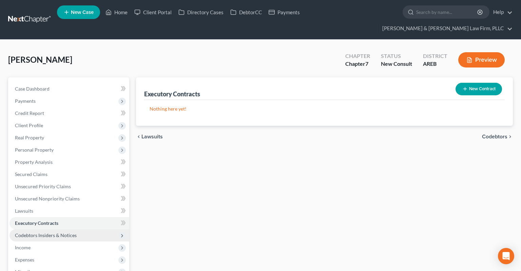
click at [89, 229] on span "Codebtors Insiders & Notices" at bounding box center [70, 235] width 120 height 12
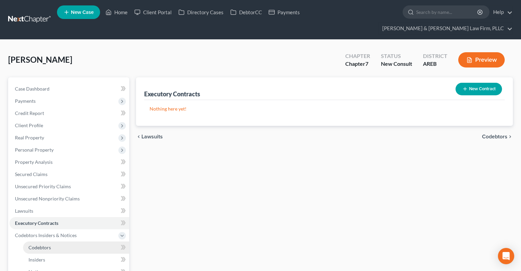
click at [71, 242] on link "Codebtors" at bounding box center [76, 248] width 106 height 12
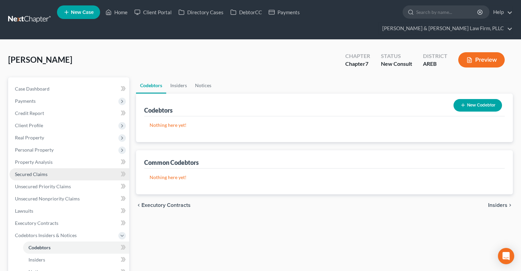
click at [79, 168] on link "Secured Claims" at bounding box center [70, 174] width 120 height 12
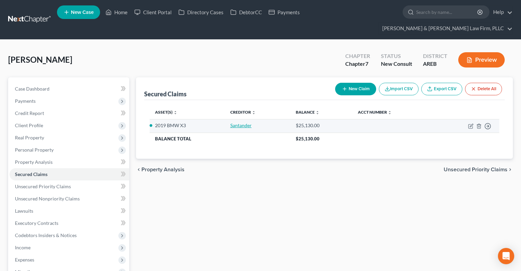
click at [241, 123] on link "Santander" at bounding box center [241, 126] width 21 height 6
select select "3"
select select "2"
select select "3"
select select "0"
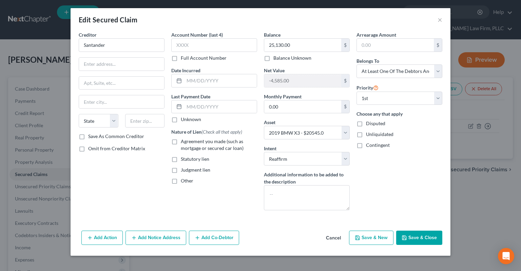
click at [210, 239] on button "Add Co-Debtor" at bounding box center [214, 238] width 50 height 14
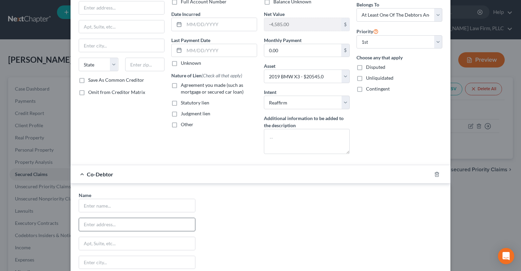
scroll to position [103, 0]
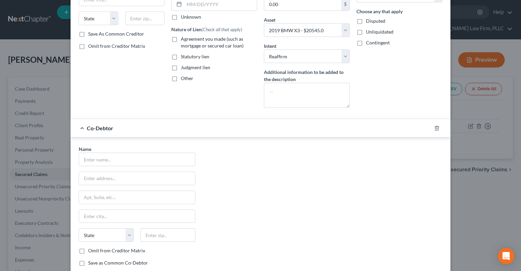
click at [128, 165] on div "Name * State [US_STATE] AK AR AZ CA CO CT DE DC [GEOGRAPHIC_DATA] GA GU HI ID I…" at bounding box center [137, 209] width 124 height 126
click at [132, 160] on input "text" at bounding box center [137, 159] width 116 height 13
click at [132, 158] on input "text" at bounding box center [137, 159] width 116 height 13
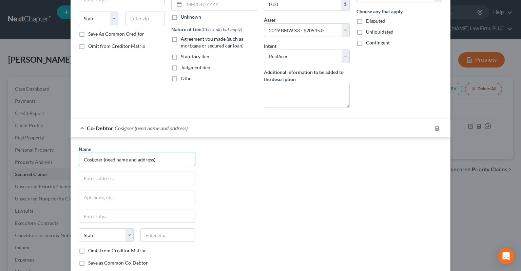
scroll to position [149, 0]
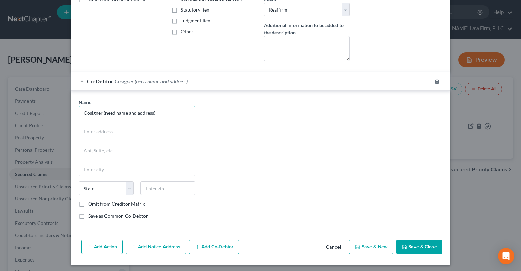
type input "Cosigner (need name and address)"
drag, startPoint x: 428, startPoint y: 244, endPoint x: 365, endPoint y: 150, distance: 113.0
click at [428, 244] on button "Save & Close" at bounding box center [420, 247] width 46 height 14
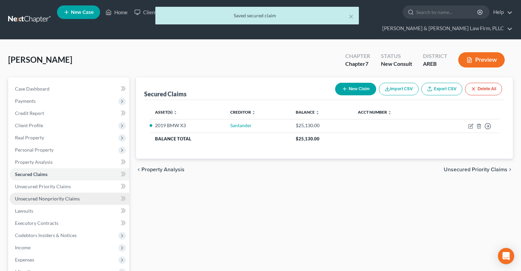
scroll to position [113, 0]
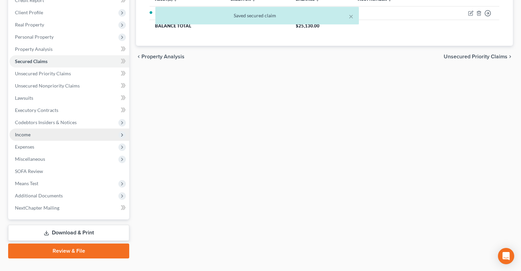
click at [39, 129] on span "Income" at bounding box center [70, 135] width 120 height 12
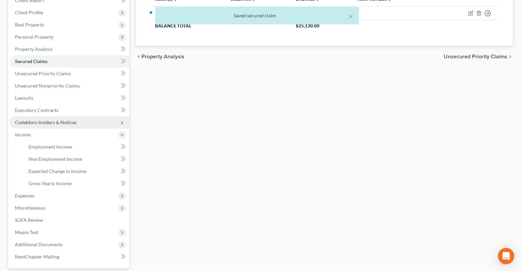
click at [83, 116] on span "Codebtors Insiders & Notices" at bounding box center [70, 122] width 120 height 12
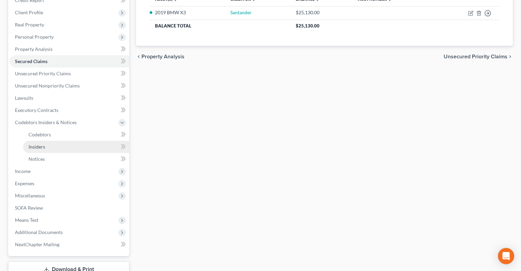
drag, startPoint x: 56, startPoint y: 139, endPoint x: 64, endPoint y: 138, distance: 7.9
click at [57, 141] on link "Insiders" at bounding box center [76, 147] width 106 height 12
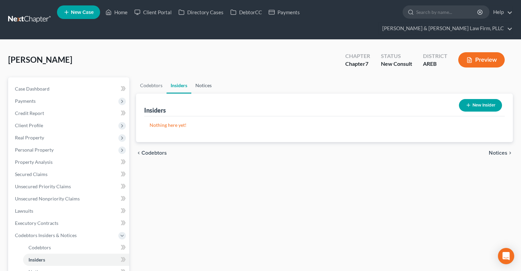
click at [204, 77] on link "Notices" at bounding box center [203, 85] width 24 height 16
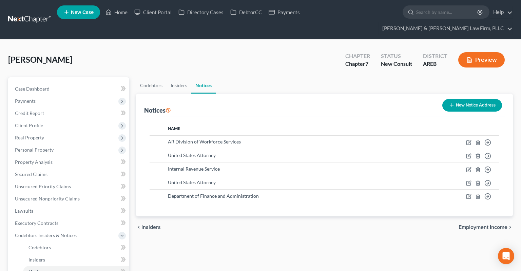
click at [245, 77] on ul "Codebtors Insiders Notices" at bounding box center [324, 85] width 377 height 16
click at [471, 154] on icon "button" at bounding box center [469, 156] width 4 height 4
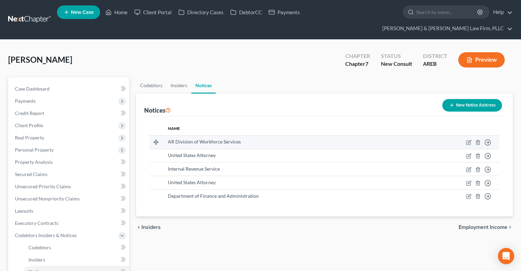
select select "2"
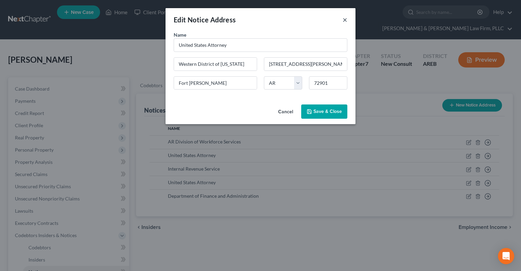
click at [344, 22] on button "×" at bounding box center [345, 20] width 5 height 8
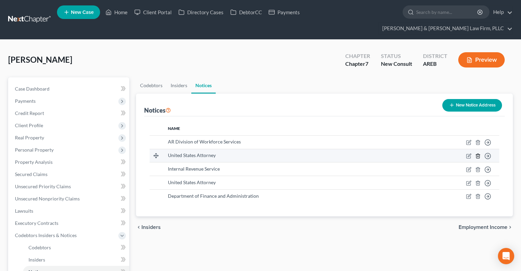
click at [477, 153] on icon "button" at bounding box center [478, 155] width 5 height 5
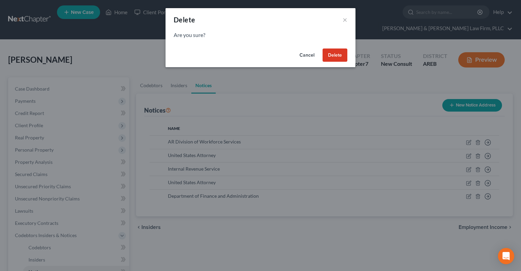
click at [332, 58] on button "Delete" at bounding box center [335, 56] width 25 height 14
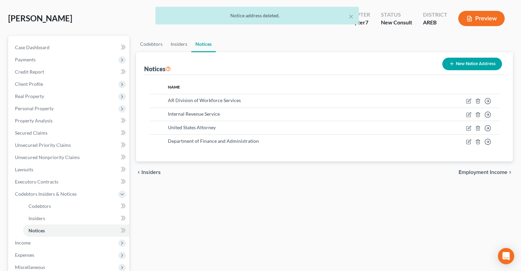
scroll to position [107, 0]
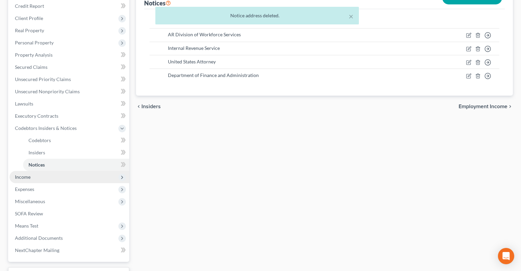
click at [38, 171] on span "Income" at bounding box center [70, 177] width 120 height 12
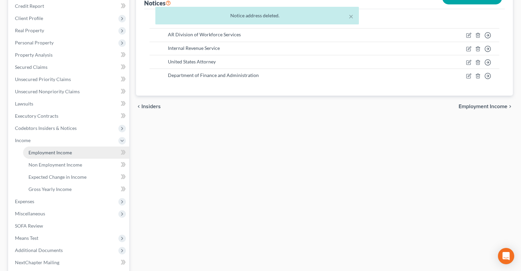
click at [61, 150] on span "Employment Income" at bounding box center [50, 153] width 43 height 6
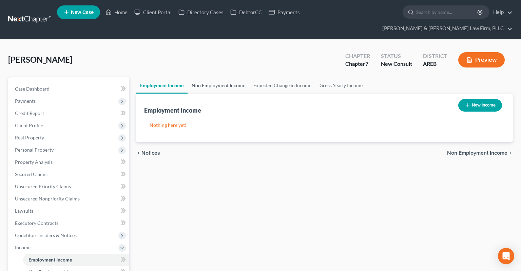
drag, startPoint x: 206, startPoint y: 74, endPoint x: 217, endPoint y: 75, distance: 10.2
click at [208, 77] on link "Non Employment Income" at bounding box center [219, 85] width 62 height 16
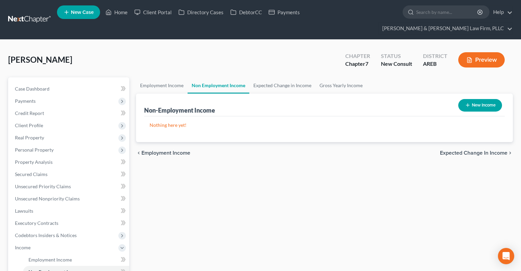
click at [472, 99] on button "New Income" at bounding box center [481, 105] width 44 height 13
select select "0"
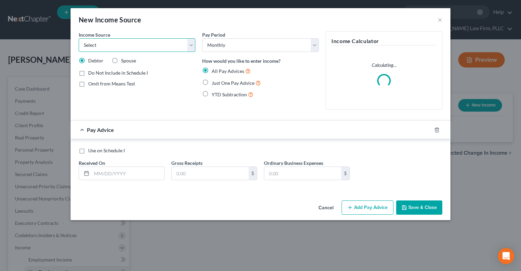
click at [79, 38] on select "Select Unemployment Disability (from employer) Pension Retirement Social Securi…" at bounding box center [137, 45] width 117 height 14
select select "4"
click option "Social Security / Social Security Disability" at bounding box center [0, 0] width 0 height 0
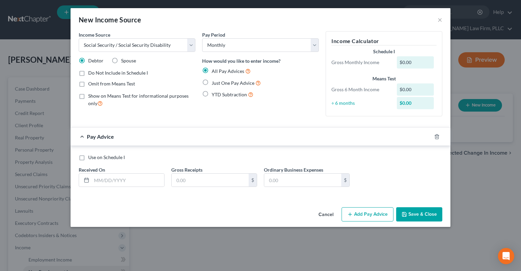
click at [212, 83] on label "Just One Pay Advice" at bounding box center [236, 83] width 49 height 8
click at [215, 83] on input "Just One Pay Advice" at bounding box center [217, 81] width 4 height 4
radio input "true"
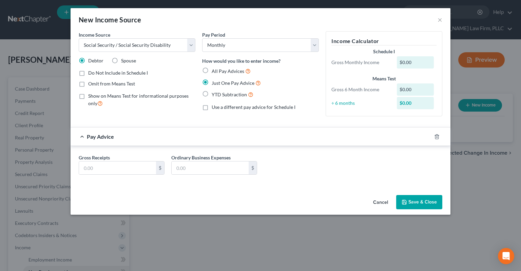
click at [127, 84] on span "Omit from Means Test" at bounding box center [111, 84] width 47 height 6
click at [95, 84] on input "Omit from Means Test" at bounding box center [93, 82] width 4 height 4
checkbox input "true"
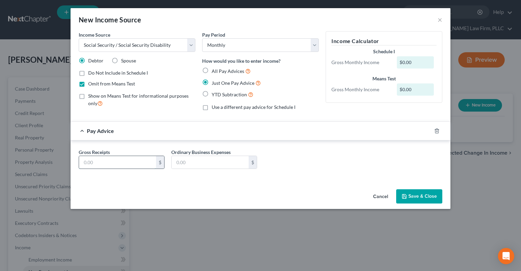
click at [137, 164] on input "text" at bounding box center [117, 162] width 77 height 13
click at [103, 165] on div "$" at bounding box center [122, 163] width 86 height 14
click at [103, 164] on input "text" at bounding box center [117, 162] width 77 height 13
click at [106, 161] on input "text" at bounding box center [117, 162] width 77 height 13
type input "1,747"
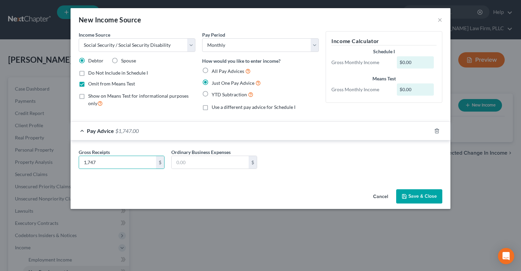
click at [418, 197] on button "Save & Close" at bounding box center [420, 196] width 46 height 14
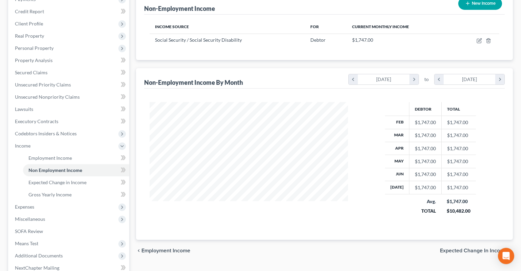
scroll to position [143, 0]
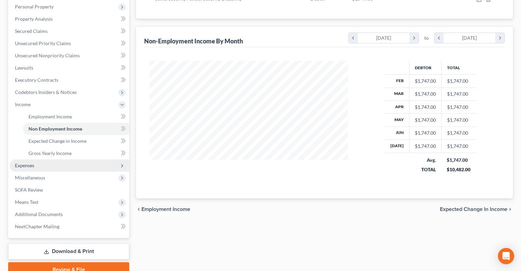
click at [92, 160] on span "Expenses" at bounding box center [70, 166] width 120 height 12
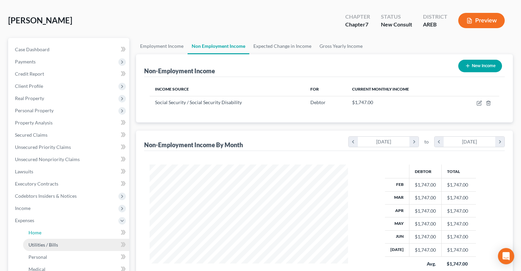
scroll to position [72, 0]
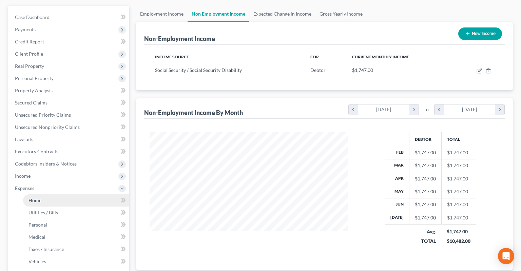
click at [90, 195] on link "Home" at bounding box center [76, 201] width 106 height 12
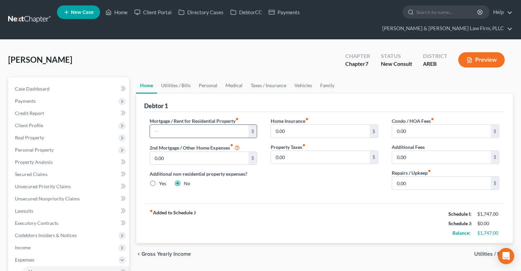
click at [229, 125] on input "text" at bounding box center [199, 131] width 99 height 13
type input "550"
drag, startPoint x: 182, startPoint y: 70, endPoint x: 192, endPoint y: 82, distance: 15.7
click at [182, 77] on link "Utilities / Bills" at bounding box center [176, 85] width 38 height 16
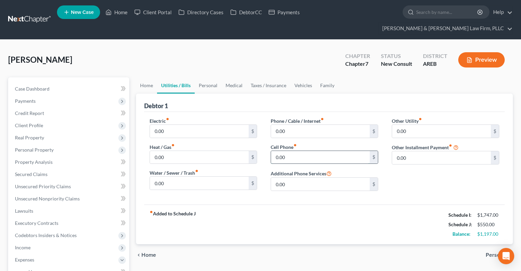
click at [312, 151] on input "0.00" at bounding box center [320, 157] width 99 height 13
type input "92"
click at [310, 125] on input "0.00" at bounding box center [320, 131] width 99 height 13
type input "66"
click at [210, 125] on input "0.00" at bounding box center [199, 131] width 99 height 13
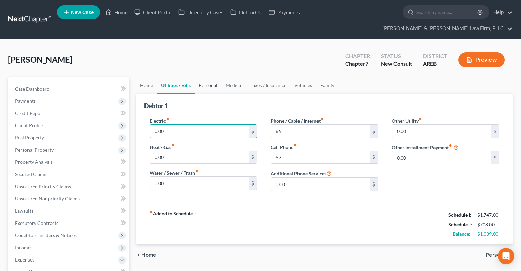
click at [210, 77] on link "Personal" at bounding box center [208, 85] width 27 height 16
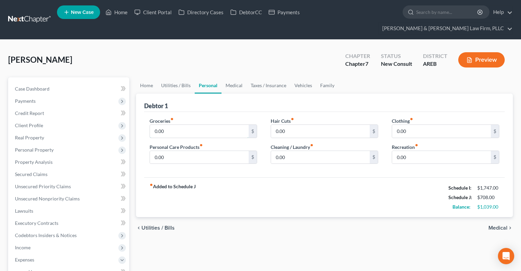
drag, startPoint x: 181, startPoint y: 121, endPoint x: 202, endPoint y: 130, distance: 22.8
click at [181, 125] on input "0.00" at bounding box center [199, 131] width 99 height 13
type input "400"
click at [306, 77] on link "Vehicles" at bounding box center [304, 85] width 26 height 16
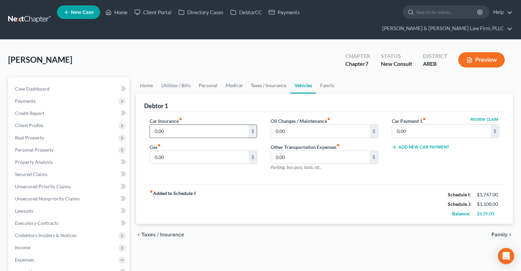
click at [197, 125] on input "0.00" at bounding box center [199, 131] width 99 height 13
type input "168"
drag, startPoint x: 268, startPoint y: 77, endPoint x: 278, endPoint y: 85, distance: 12.1
click at [268, 77] on link "Taxes / Insurance" at bounding box center [269, 85] width 44 height 16
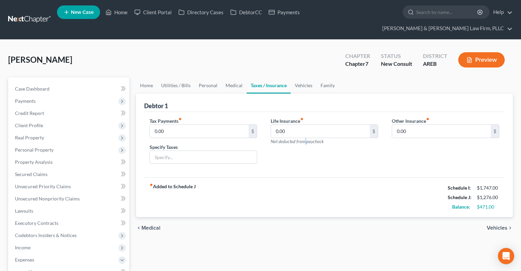
click at [305, 126] on div "Life Insurance fiber_manual_record 0.00 $ Not deducted from paycheck" at bounding box center [325, 130] width 108 height 27
click at [304, 125] on input "0.00" at bounding box center [320, 131] width 99 height 13
type input "79"
click at [223, 77] on link "Medical" at bounding box center [234, 85] width 25 height 16
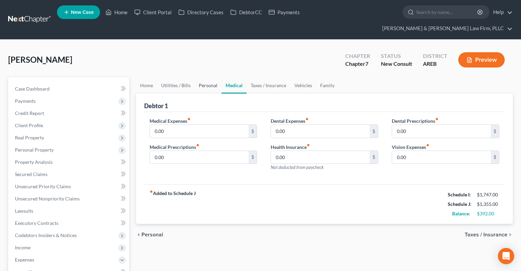
click at [198, 77] on link "Personal" at bounding box center [208, 85] width 27 height 16
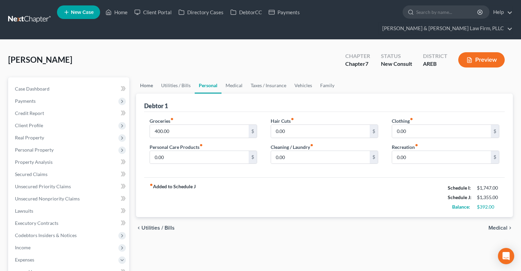
drag, startPoint x: 153, startPoint y: 70, endPoint x: 148, endPoint y: 71, distance: 5.4
click at [153, 77] on link "Home" at bounding box center [146, 85] width 21 height 16
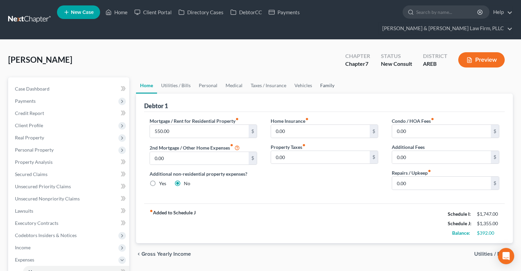
drag, startPoint x: 316, startPoint y: 73, endPoint x: 321, endPoint y: 72, distance: 5.2
click at [316, 77] on link "Family" at bounding box center [327, 85] width 22 height 16
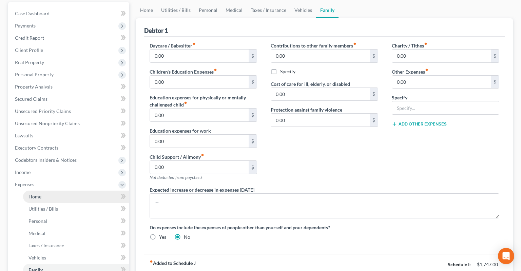
scroll to position [107, 0]
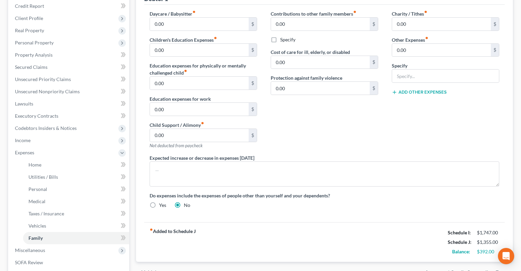
drag, startPoint x: 321, startPoint y: 140, endPoint x: 325, endPoint y: 135, distance: 6.4
click at [321, 139] on div "Contributions to other family members fiber_manual_record 0.00 $ Specify Cost o…" at bounding box center [324, 82] width 121 height 144
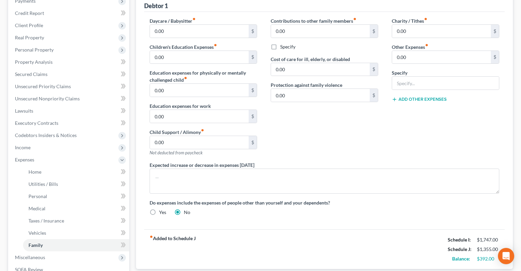
scroll to position [0, 0]
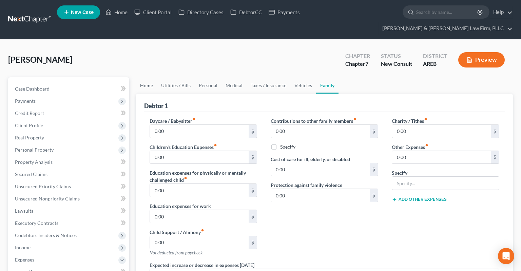
click at [151, 77] on link "Home" at bounding box center [146, 85] width 21 height 16
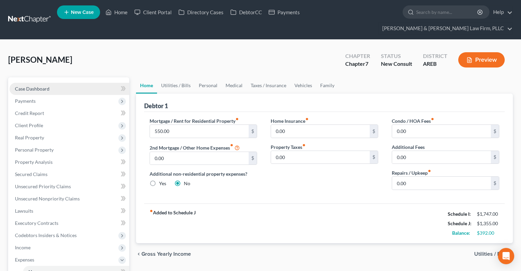
click at [99, 83] on link "Case Dashboard" at bounding box center [70, 89] width 120 height 12
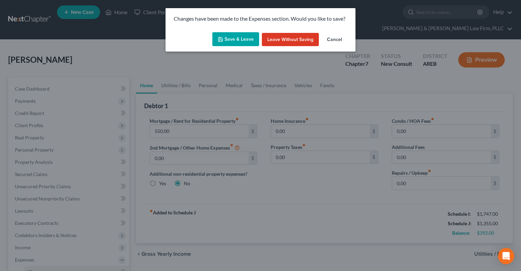
click at [240, 37] on button "Save & Leave" at bounding box center [236, 39] width 47 height 14
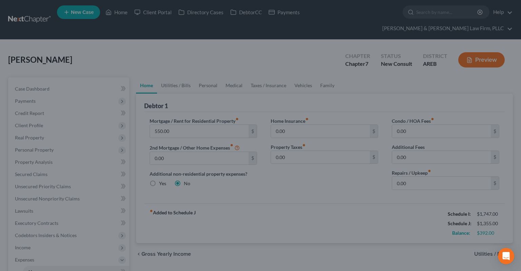
select select "4"
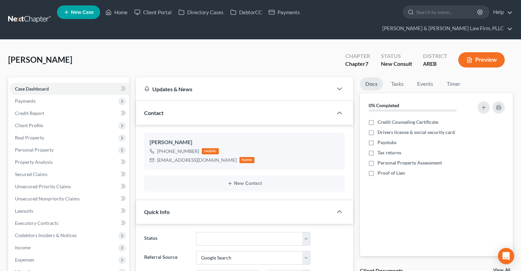
click at [225, 50] on div "[PERSON_NAME] Upgraded Chapter Chapter 7 Status New Consult District AREB Previ…" at bounding box center [260, 63] width 505 height 30
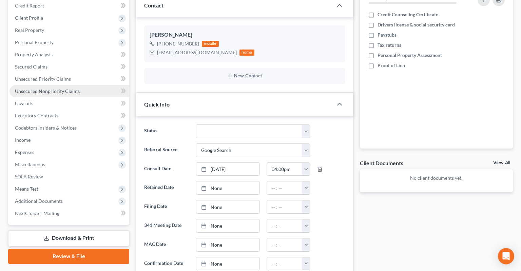
scroll to position [107, 0]
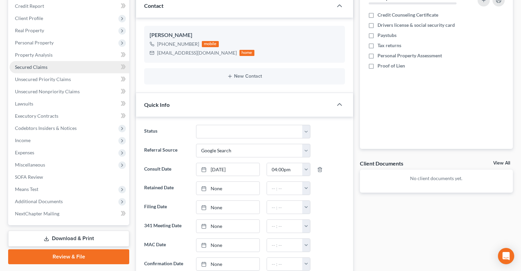
click at [78, 61] on link "Secured Claims" at bounding box center [70, 67] width 120 height 12
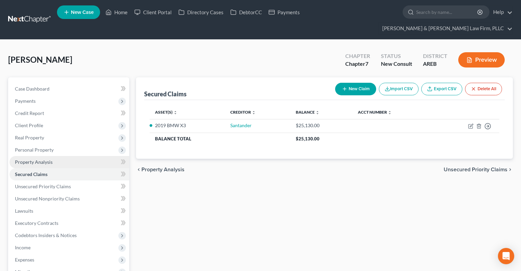
click at [68, 156] on link "Property Analysis" at bounding box center [70, 162] width 120 height 12
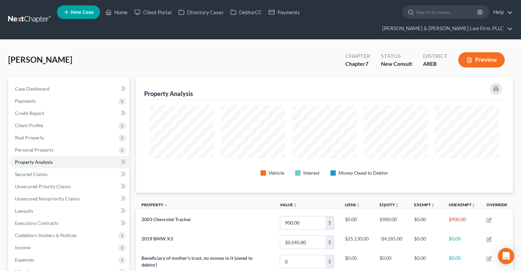
scroll to position [115, 377]
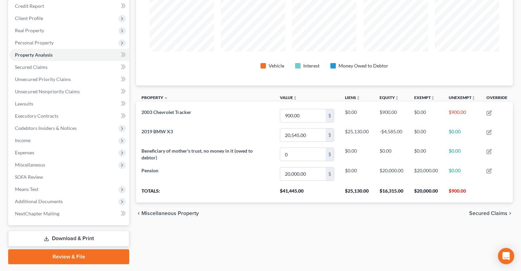
click at [276, 219] on div "Property Analysis Vehicle Interest Money Owed to Debtor Property unfold_more ex…" at bounding box center [325, 117] width 384 height 294
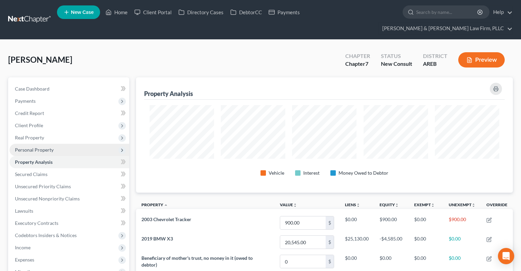
click at [54, 144] on span "Personal Property" at bounding box center [70, 150] width 120 height 12
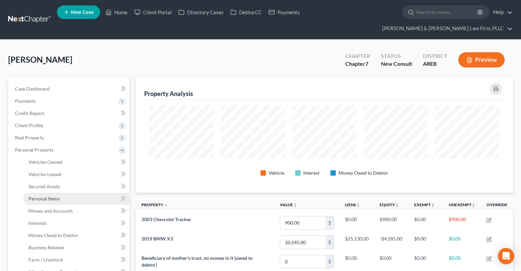
click at [62, 193] on link "Personal Items" at bounding box center [76, 199] width 106 height 12
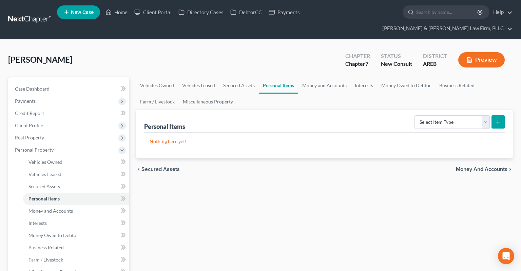
click at [56, 83] on link "Case Dashboard" at bounding box center [70, 89] width 120 height 12
select select "4"
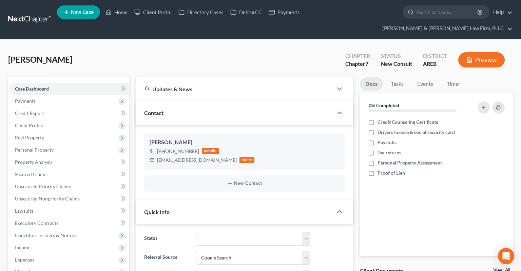
click at [146, 49] on div "[PERSON_NAME] Upgraded Chapter Chapter 7 Status New Consult District AREB Previ…" at bounding box center [260, 63] width 505 height 30
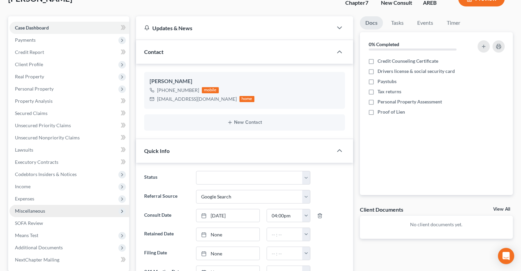
scroll to position [143, 0]
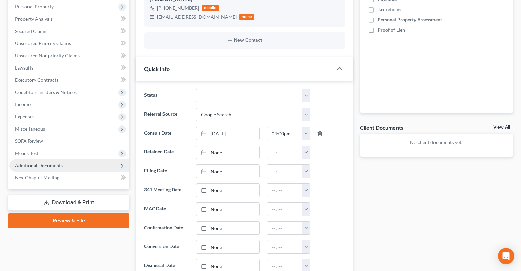
click at [63, 160] on span "Additional Documents" at bounding box center [70, 166] width 120 height 12
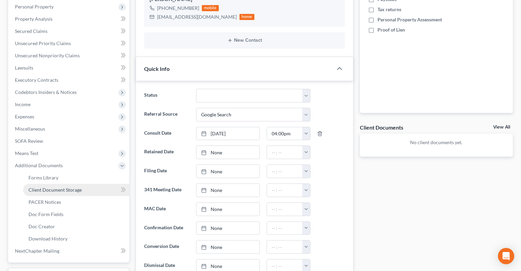
click at [71, 187] on span "Client Document Storage" at bounding box center [55, 190] width 53 height 6
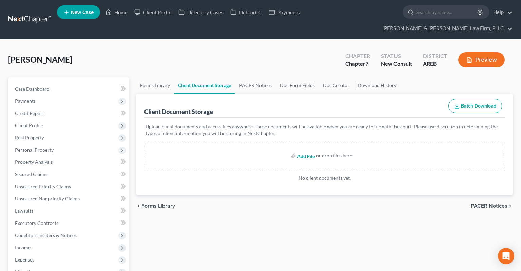
click at [308, 150] on input "file" at bounding box center [305, 156] width 16 height 12
type input "C:\fakepath\Consult sheet.docx"
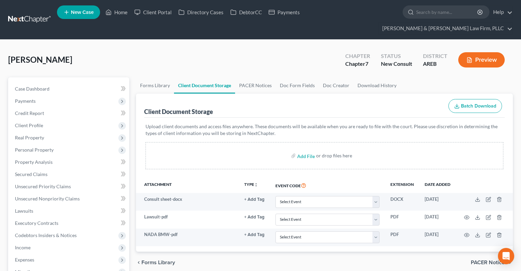
click at [475, 52] on button "Preview" at bounding box center [482, 59] width 47 height 15
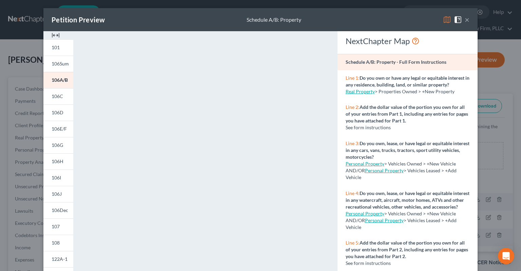
drag, startPoint x: 63, startPoint y: 45, endPoint x: 101, endPoint y: 65, distance: 43.0
click at [62, 45] on link "101" at bounding box center [58, 47] width 30 height 16
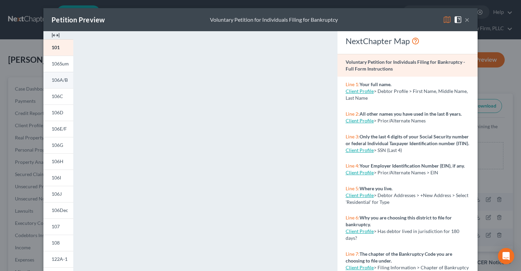
click at [62, 82] on span "106A/B" at bounding box center [60, 80] width 16 height 6
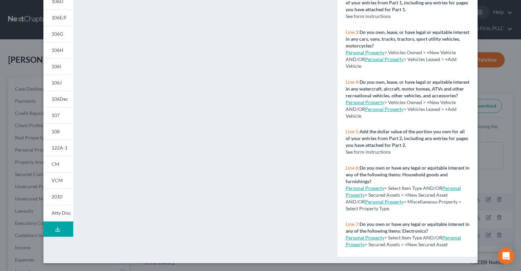
scroll to position [43, 0]
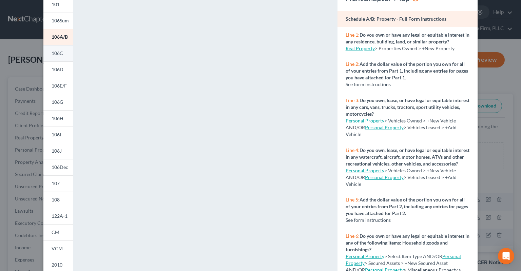
click at [59, 55] on span "106C" at bounding box center [58, 53] width 12 height 6
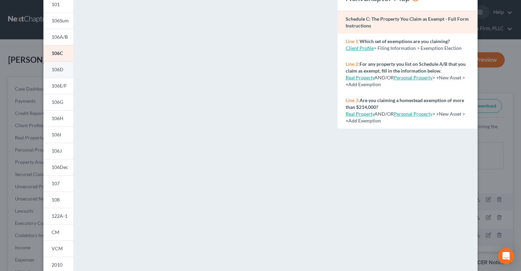
click at [59, 72] on span "106D" at bounding box center [58, 70] width 12 height 6
